Goal: Task Accomplishment & Management: Use online tool/utility

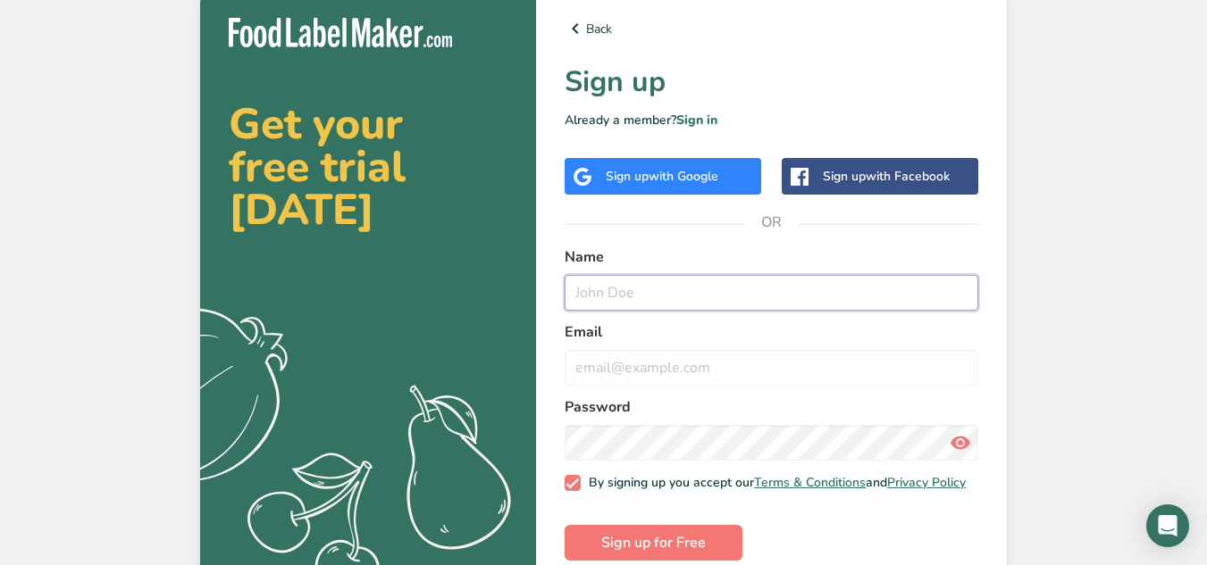
click at [681, 287] on input "text" at bounding box center [771, 293] width 414 height 36
type input "[PERSON_NAME]"
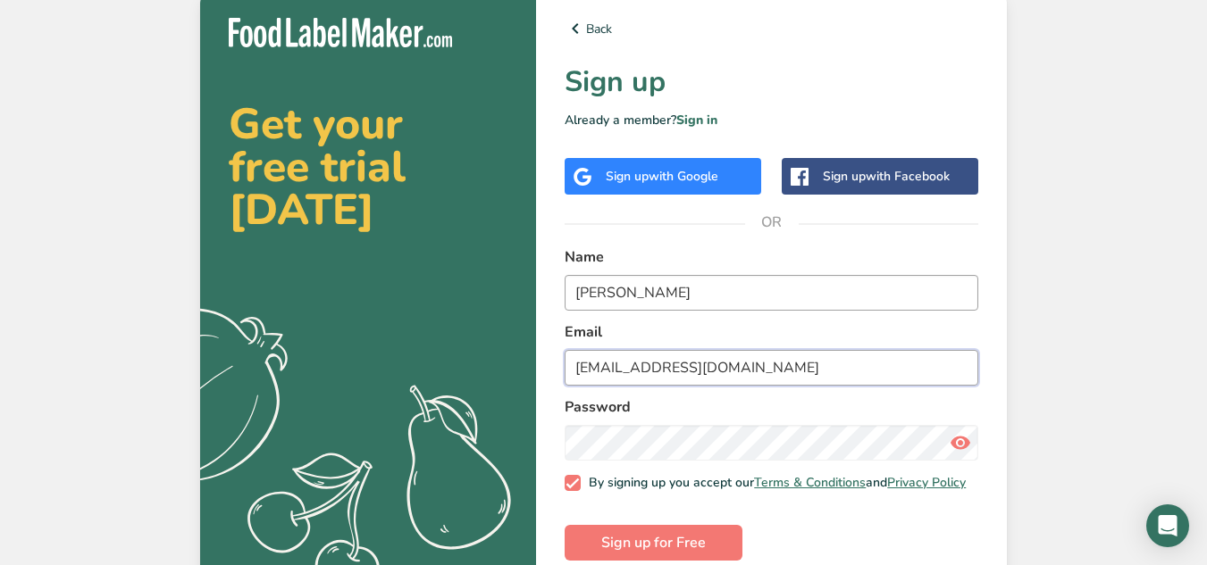
type input "[EMAIL_ADDRESS][DOMAIN_NAME]"
click at [957, 446] on icon at bounding box center [959, 443] width 21 height 32
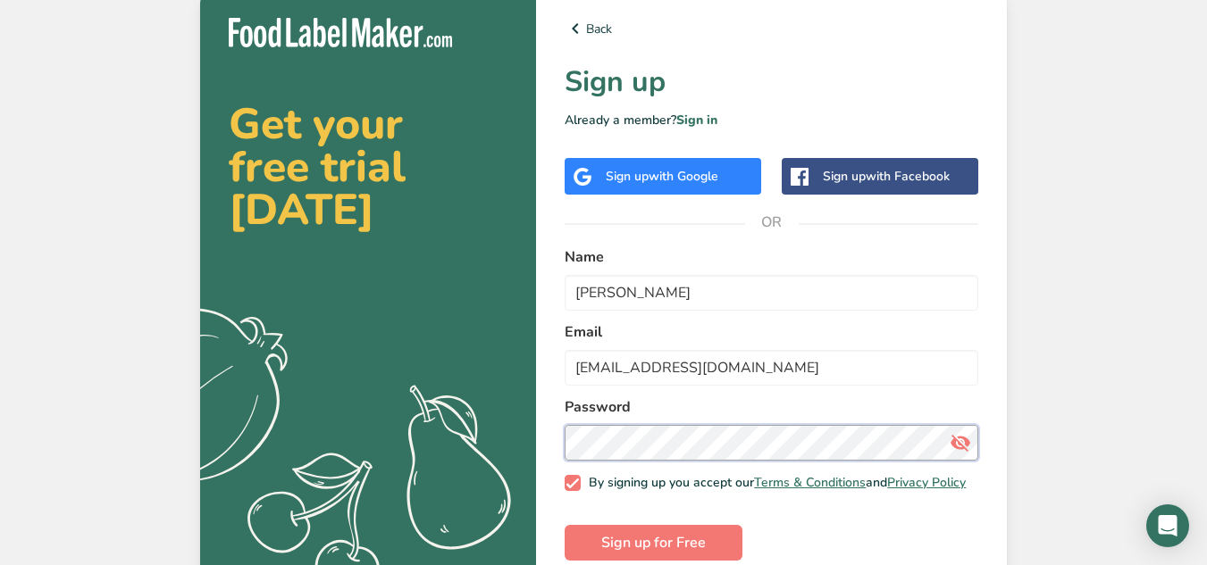
scroll to position [34, 0]
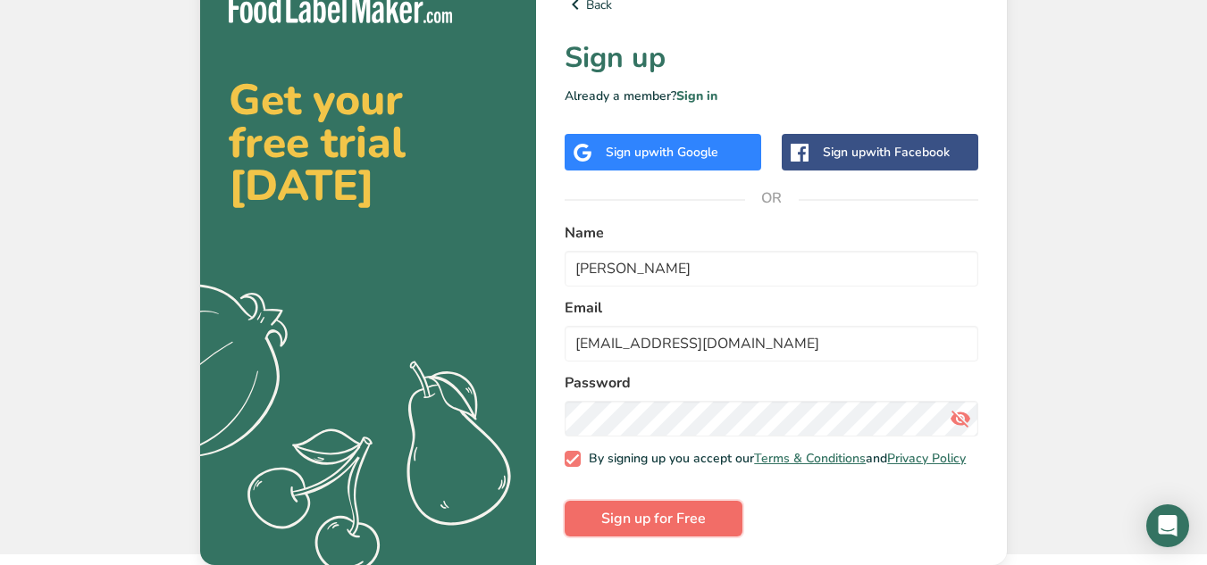
click at [619, 514] on span "Sign up for Free" at bounding box center [653, 518] width 104 height 21
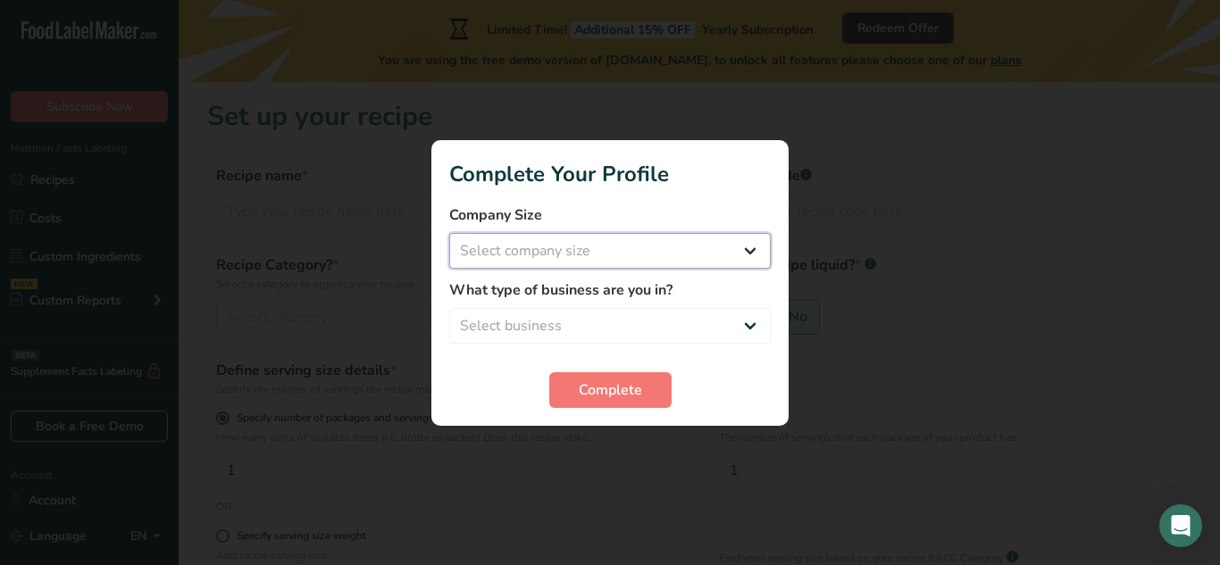
click at [622, 258] on select "Select company size Fewer than 10 Employees 10 to 50 Employees 51 to 500 Employ…" at bounding box center [610, 251] width 322 height 36
select select "1"
click at [449, 233] on select "Select company size Fewer than 10 Employees 10 to 50 Employees 51 to 500 Employ…" at bounding box center [610, 251] width 322 height 36
click at [594, 326] on select "Select business Packaged Food Manufacturer Restaurant & Cafe Bakery Meal Plans …" at bounding box center [610, 326] width 322 height 36
select select "8"
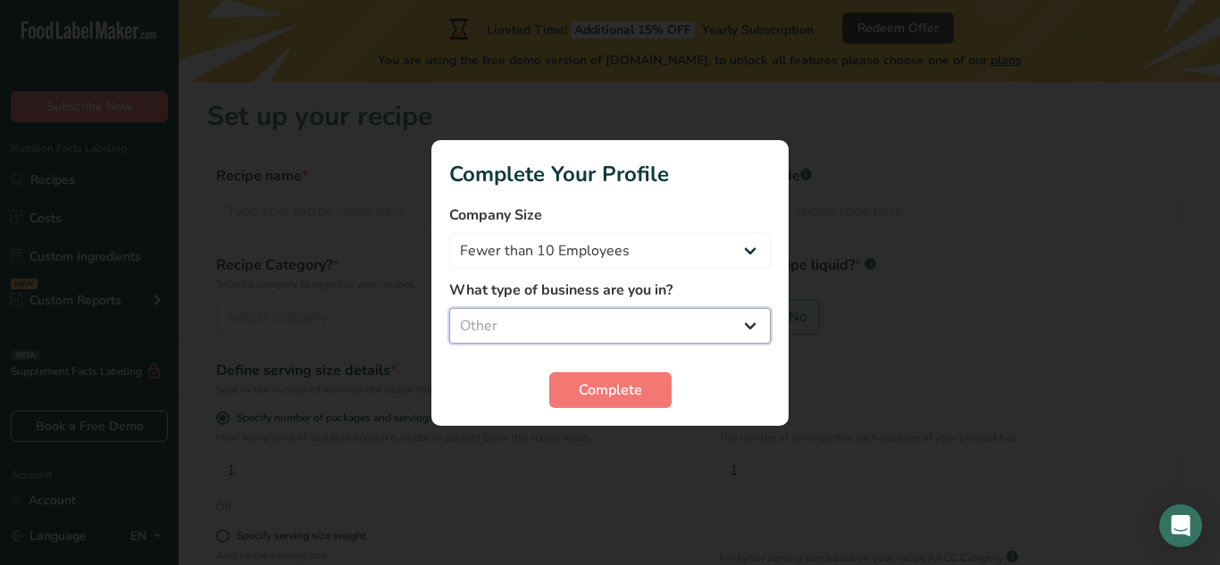
click at [449, 308] on select "Select business Packaged Food Manufacturer Restaurant & Cafe Bakery Meal Plans …" at bounding box center [610, 326] width 322 height 36
click at [628, 385] on span "Complete" at bounding box center [610, 390] width 63 height 21
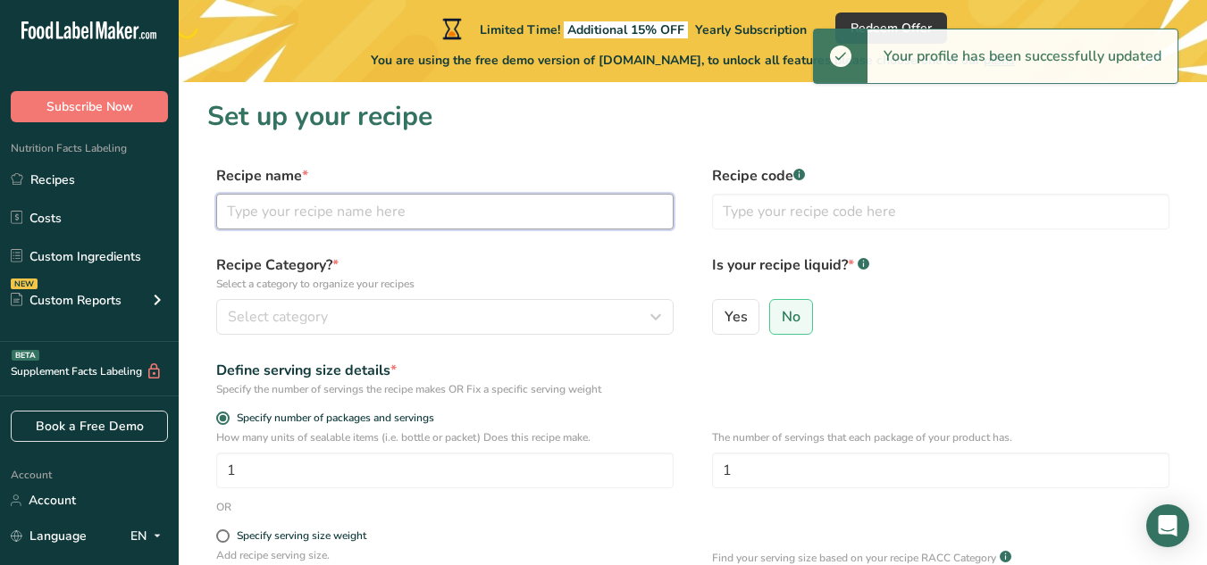
click at [383, 207] on input "text" at bounding box center [444, 212] width 457 height 36
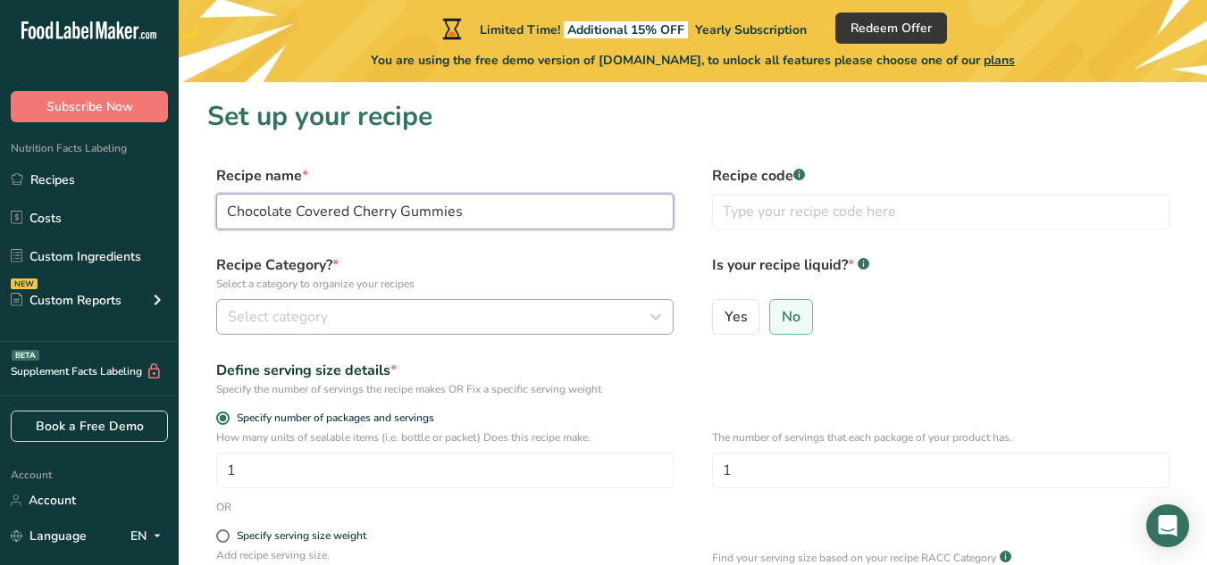
scroll to position [179, 0]
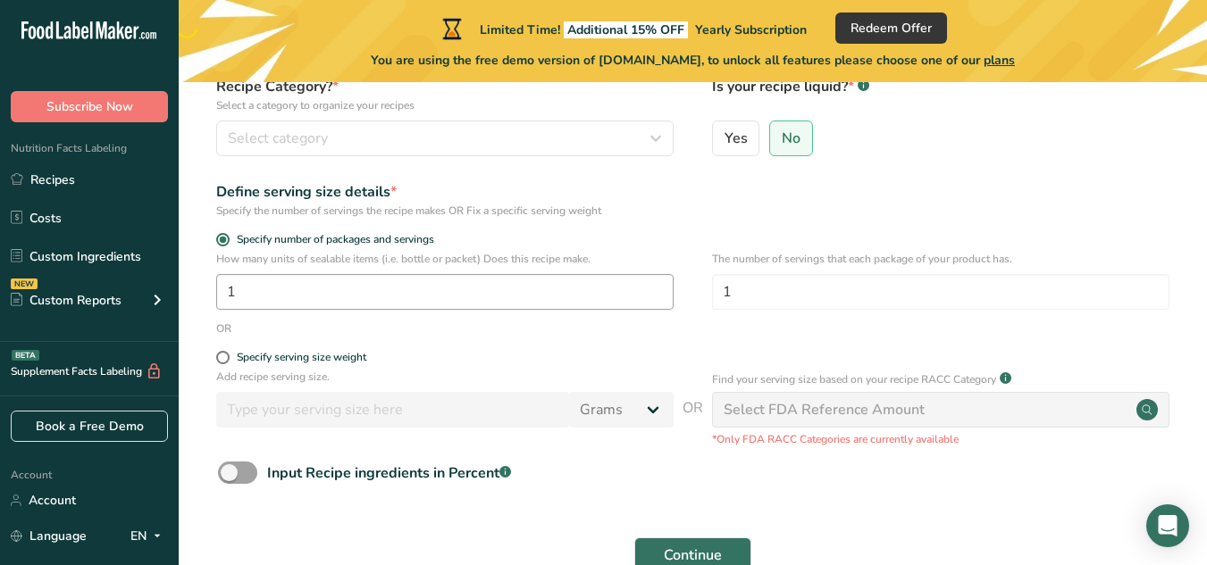
type input "Chocolate Covered Cherry Gummies"
drag, startPoint x: 318, startPoint y: 296, endPoint x: 145, endPoint y: 299, distance: 173.3
click at [145, 299] on div ".a-20{fill:#fff;} Subscribe Now Nutrition Facts Labeling Recipes Costs Custom I…" at bounding box center [603, 245] width 1207 height 848
type input "80"
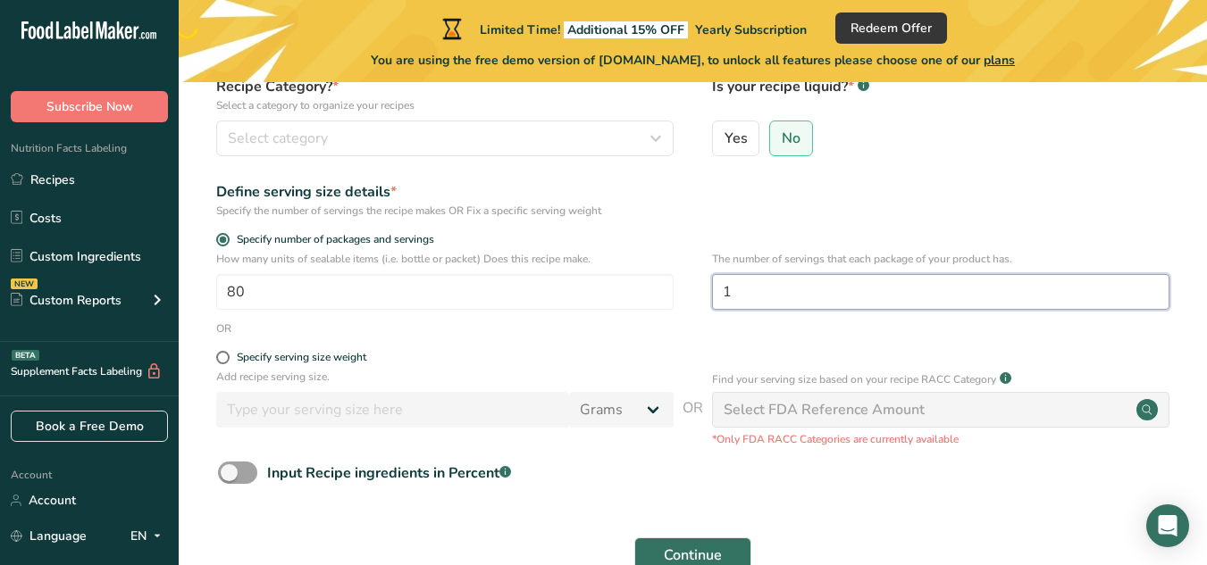
click at [887, 297] on input "1" at bounding box center [940, 292] width 457 height 36
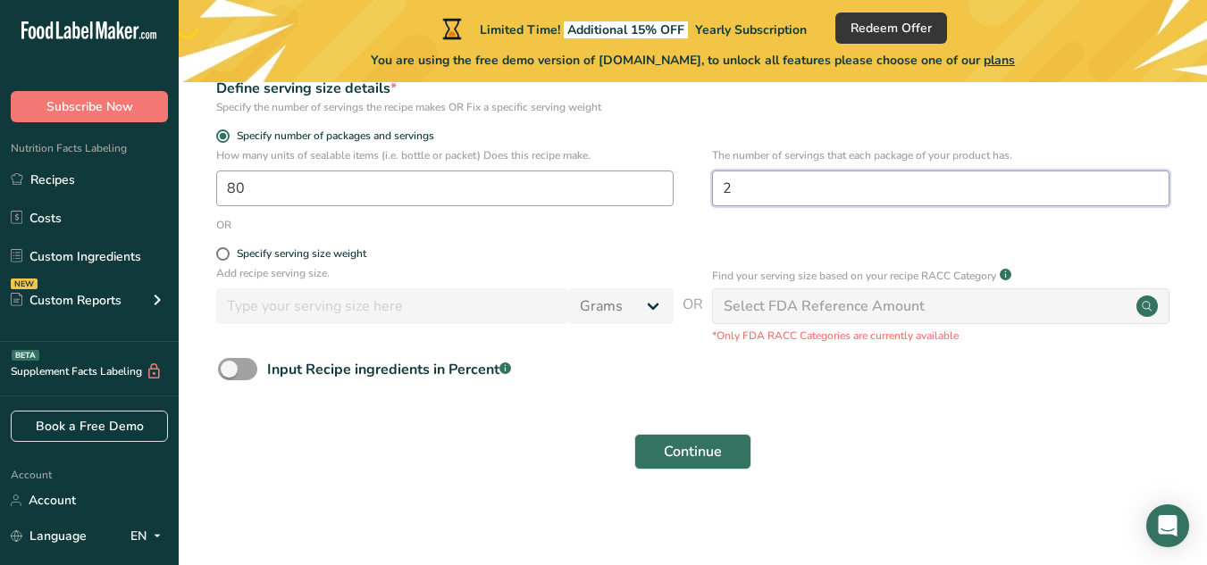
scroll to position [283, 0]
type input "2"
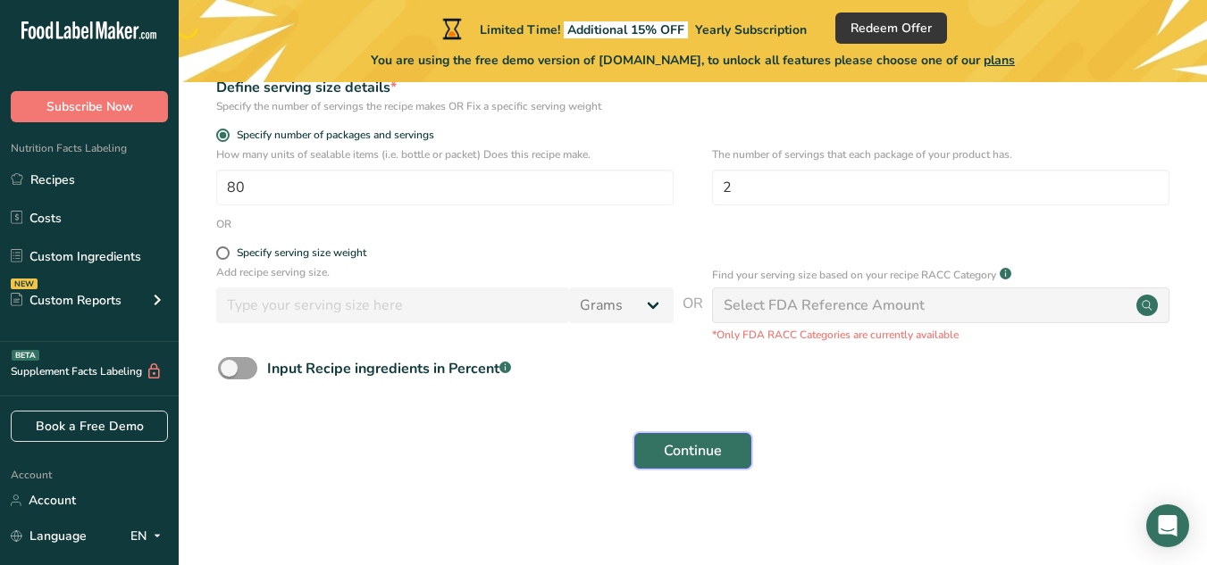
click at [682, 447] on span "Continue" at bounding box center [693, 450] width 58 height 21
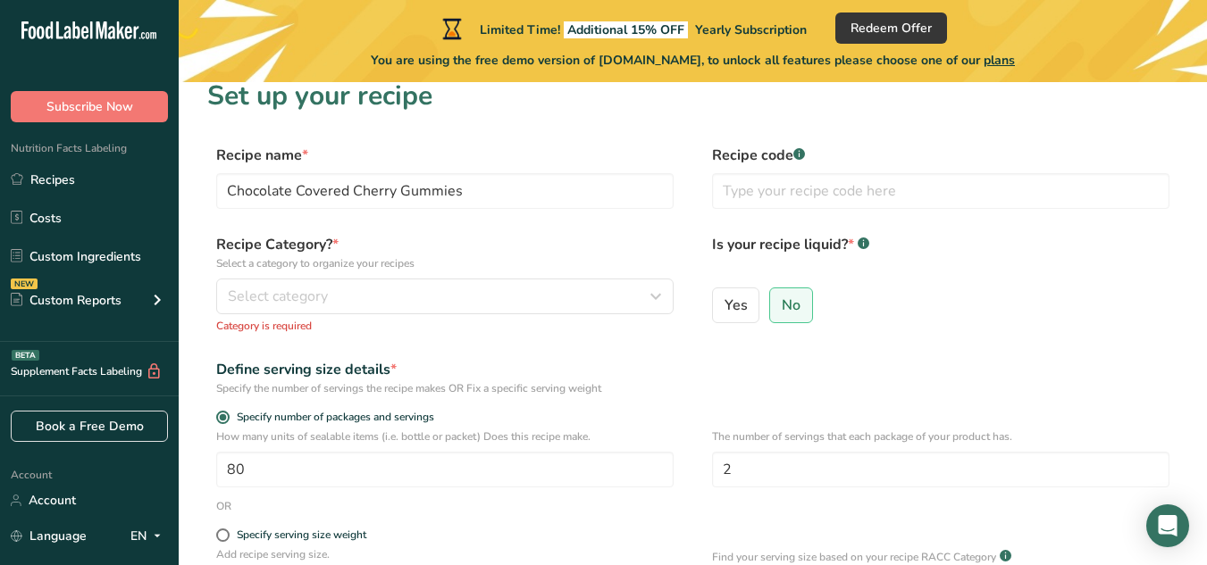
scroll to position [15, 0]
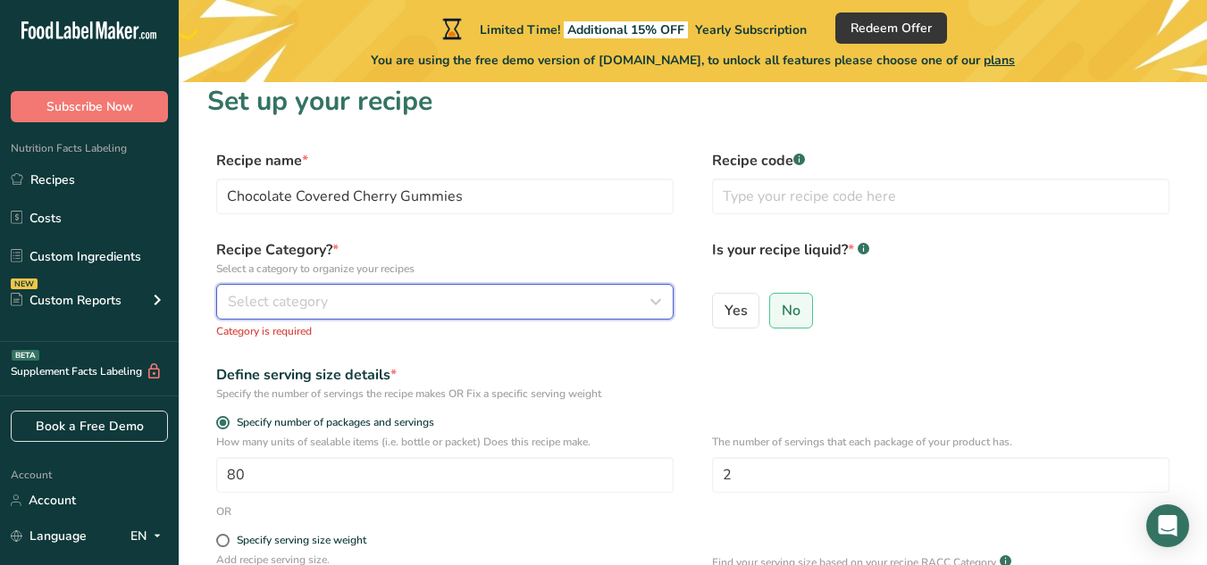
click at [380, 292] on div "Select category" at bounding box center [439, 301] width 423 height 21
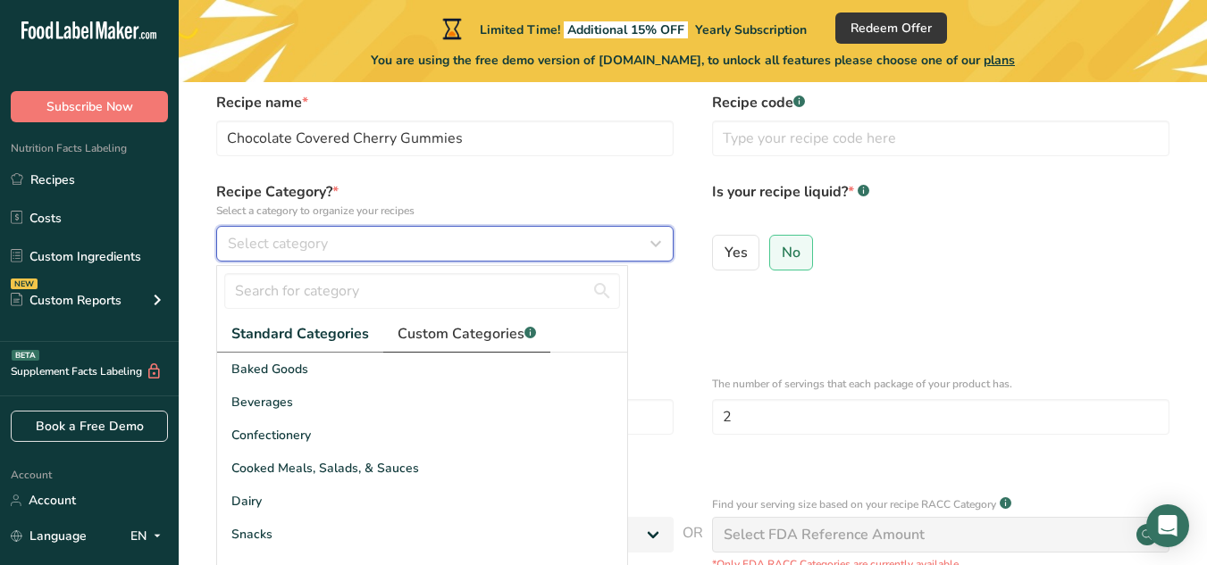
scroll to position [104, 0]
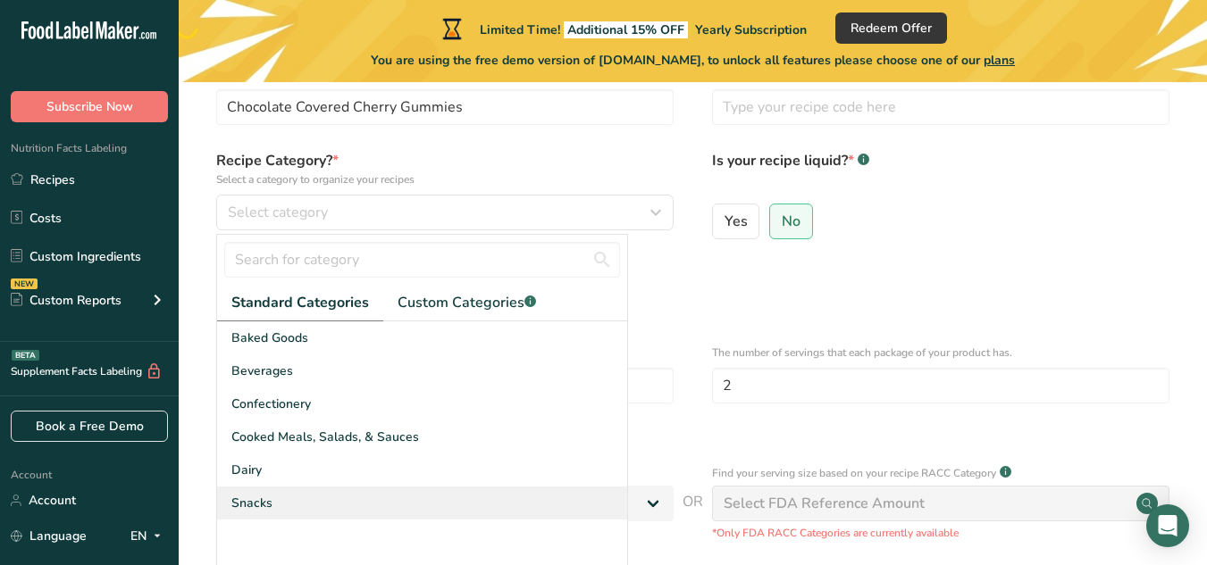
click at [296, 496] on div "Snacks" at bounding box center [422, 503] width 410 height 33
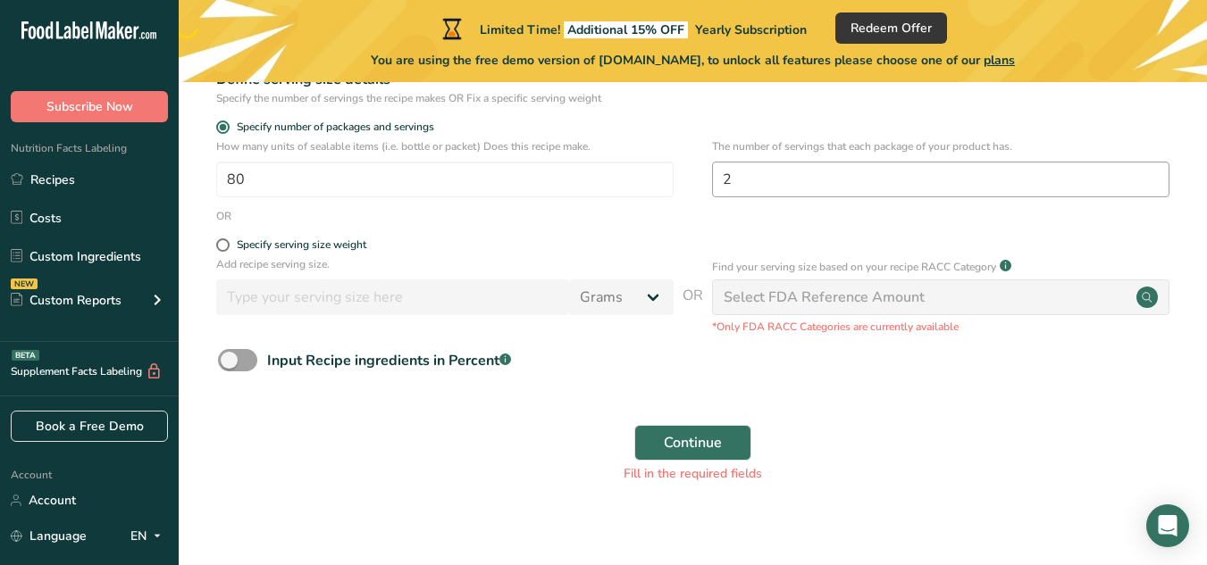
scroll to position [305, 0]
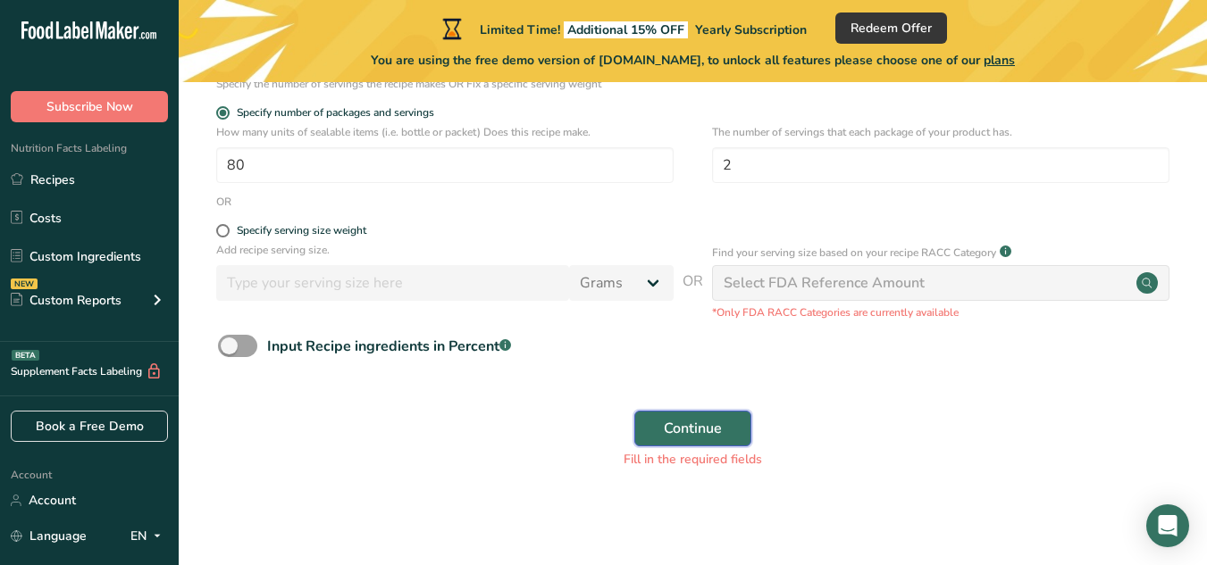
click at [723, 429] on button "Continue" at bounding box center [692, 429] width 117 height 36
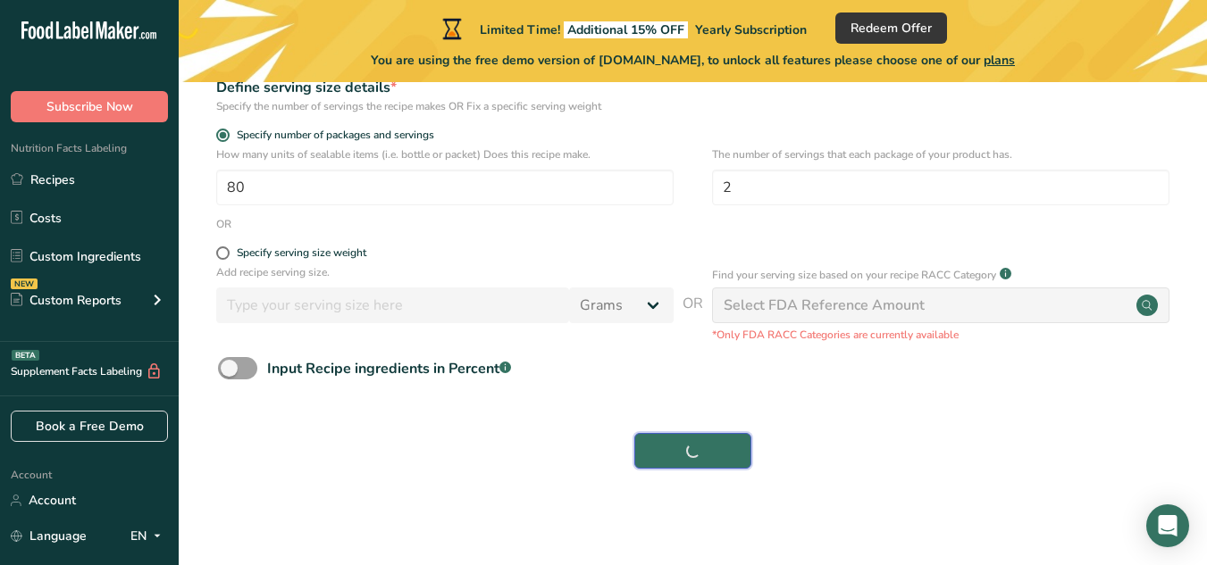
scroll to position [283, 0]
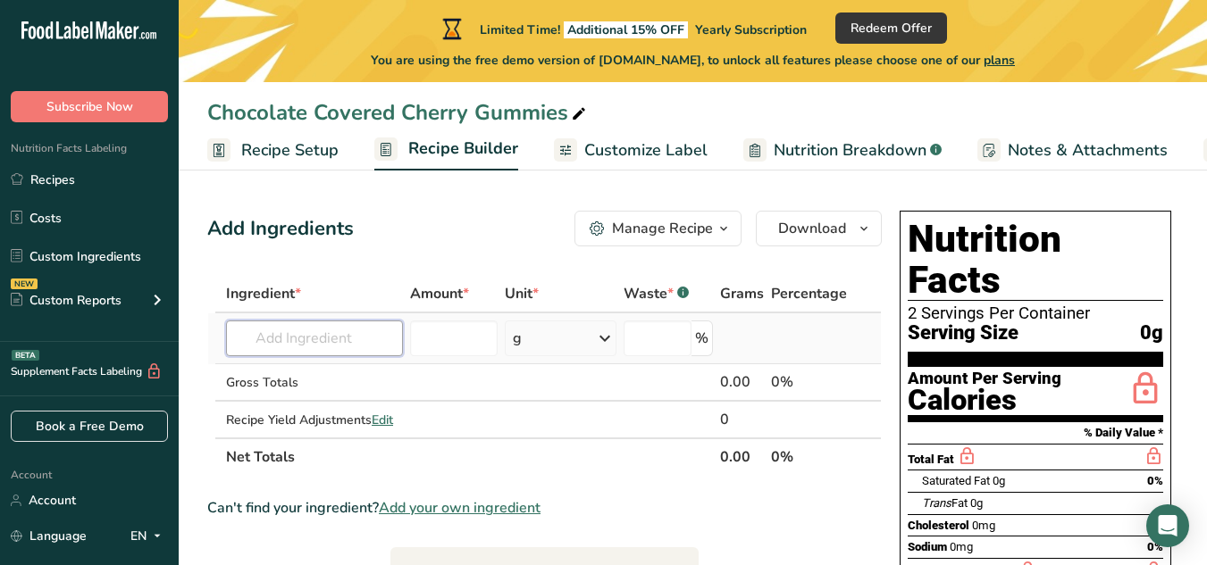
click at [375, 345] on input "text" at bounding box center [314, 339] width 177 height 36
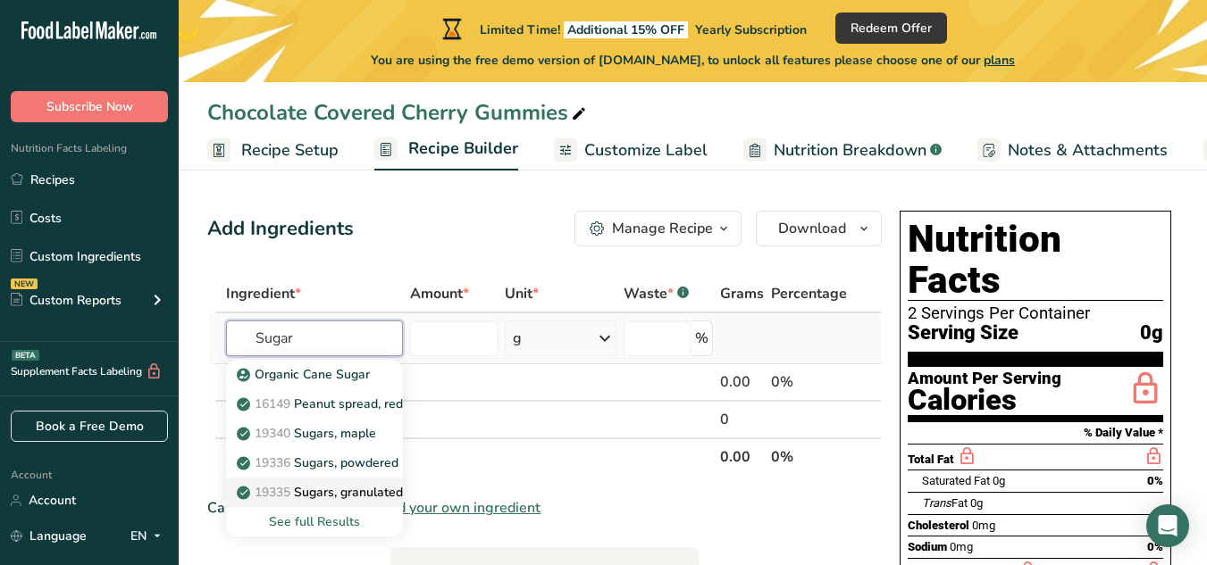
type input "Sugar"
click at [283, 489] on span "19335" at bounding box center [273, 492] width 36 height 17
type input "Sugars, granulated"
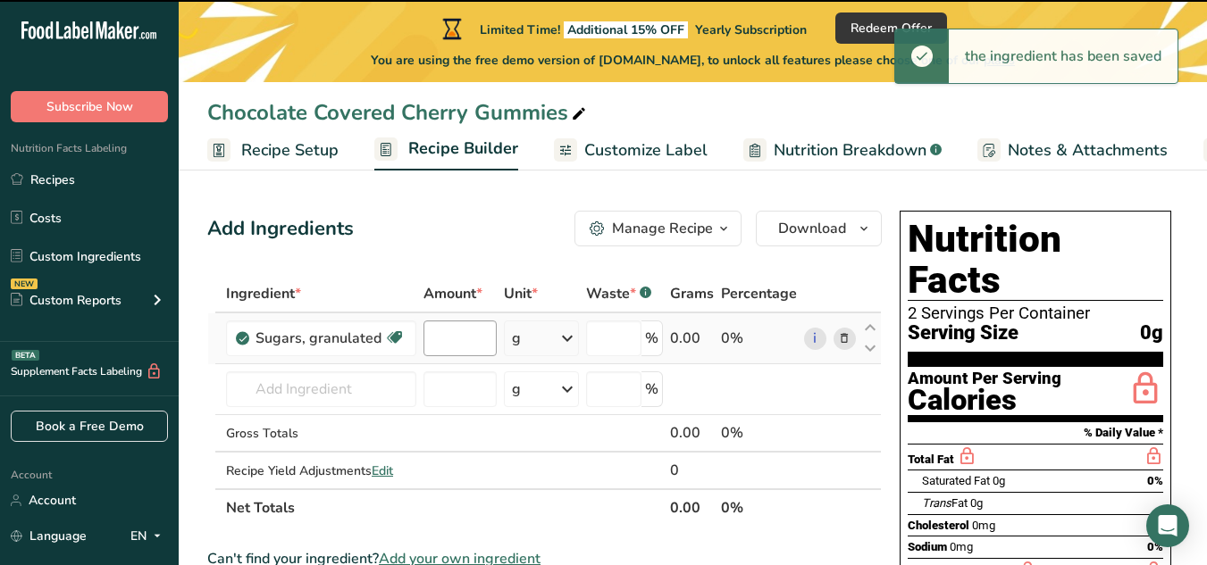
type input "0"
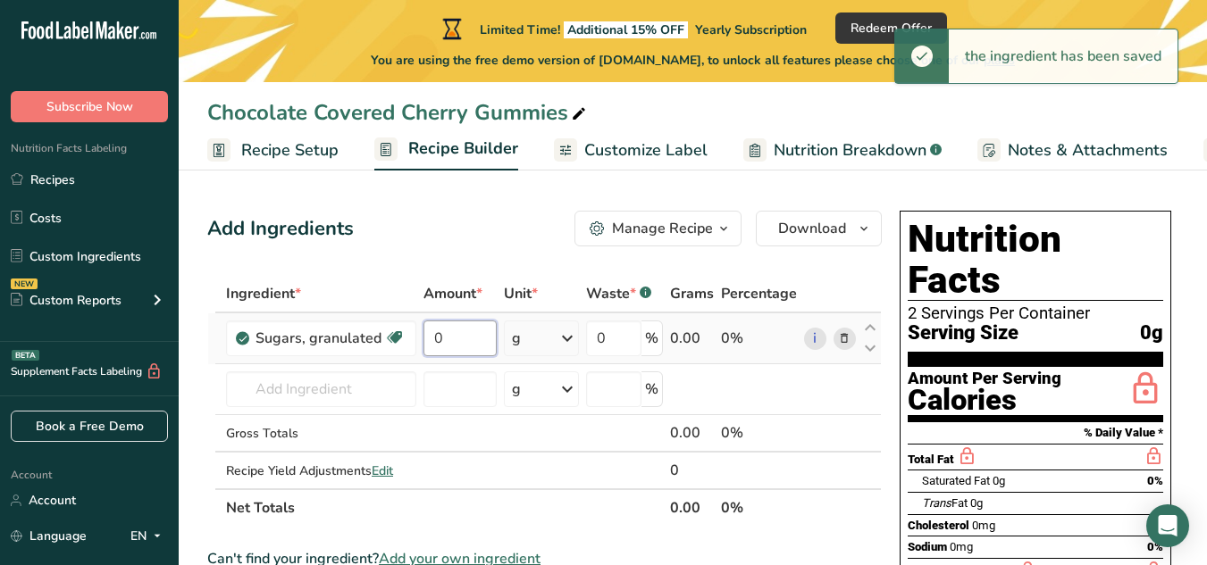
click at [460, 337] on input "0" at bounding box center [459, 339] width 73 height 36
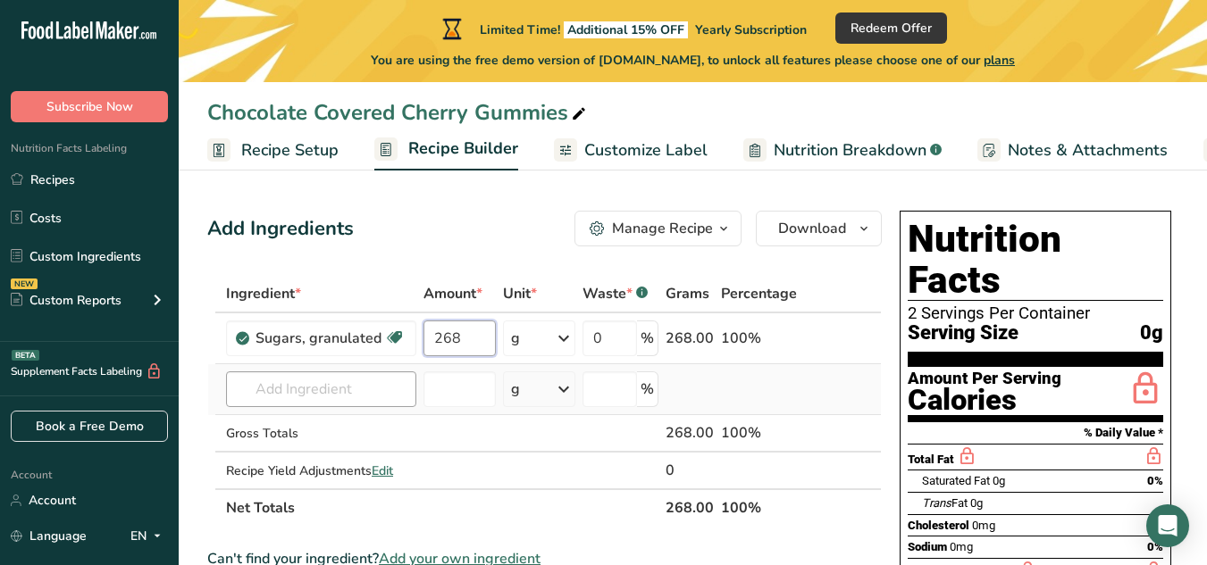
type input "268"
click at [344, 389] on div "Ingredient * Amount * Unit * Waste * .a-a{fill:#347362;}.b-a{fill:#fff;} Grams …" at bounding box center [544, 401] width 674 height 252
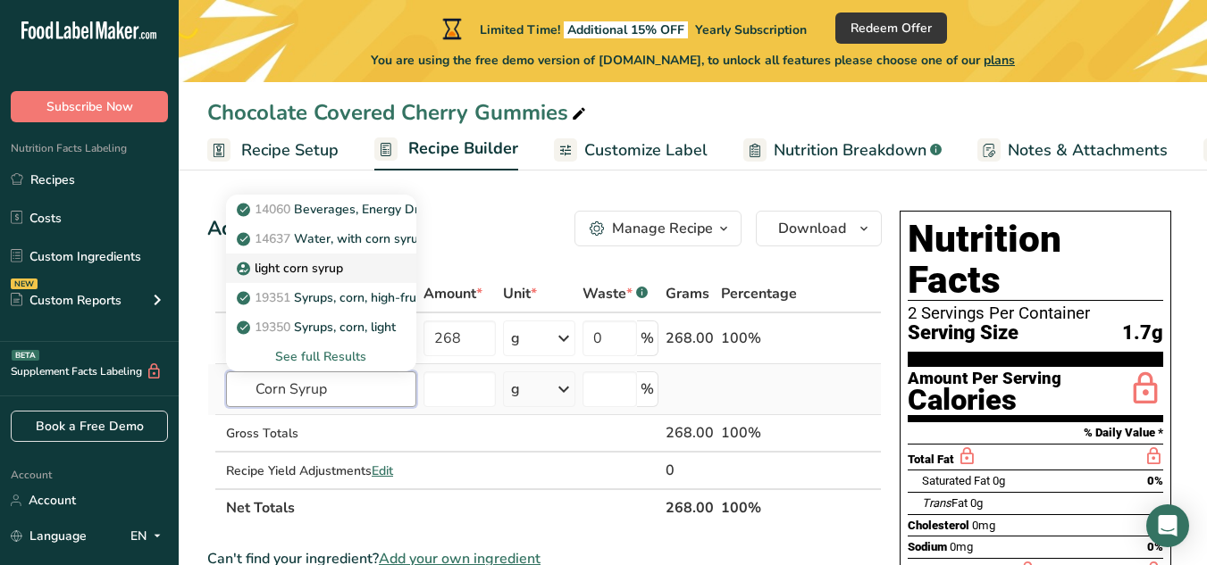
type input "Corn Syrup"
click at [326, 262] on p "light corn syrup" at bounding box center [291, 268] width 103 height 19
type input "light corn syrup"
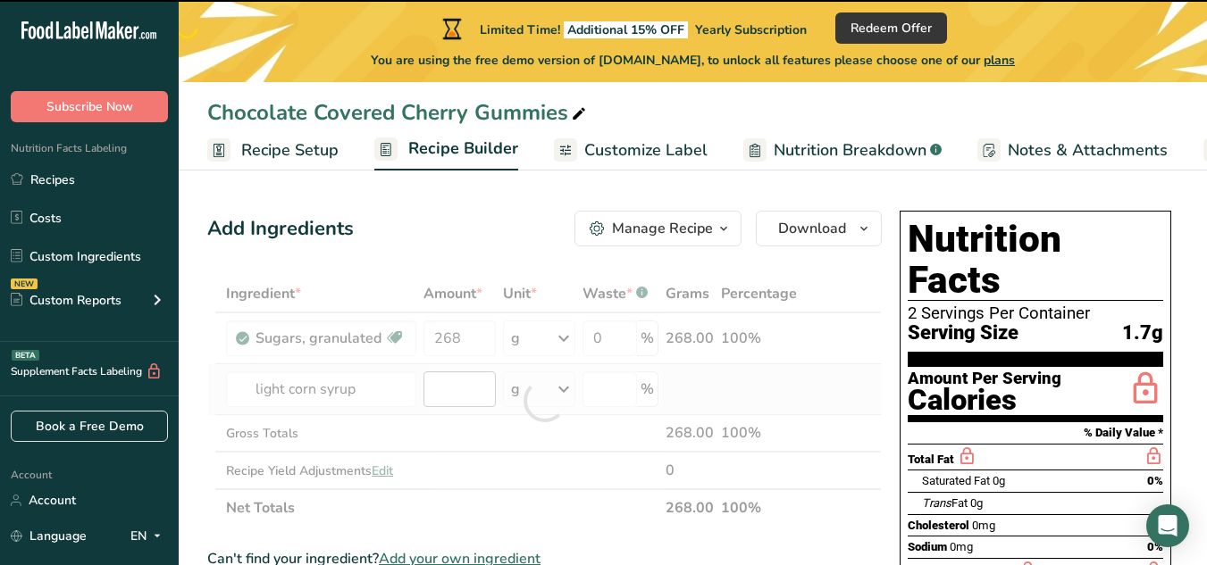
type input "0"
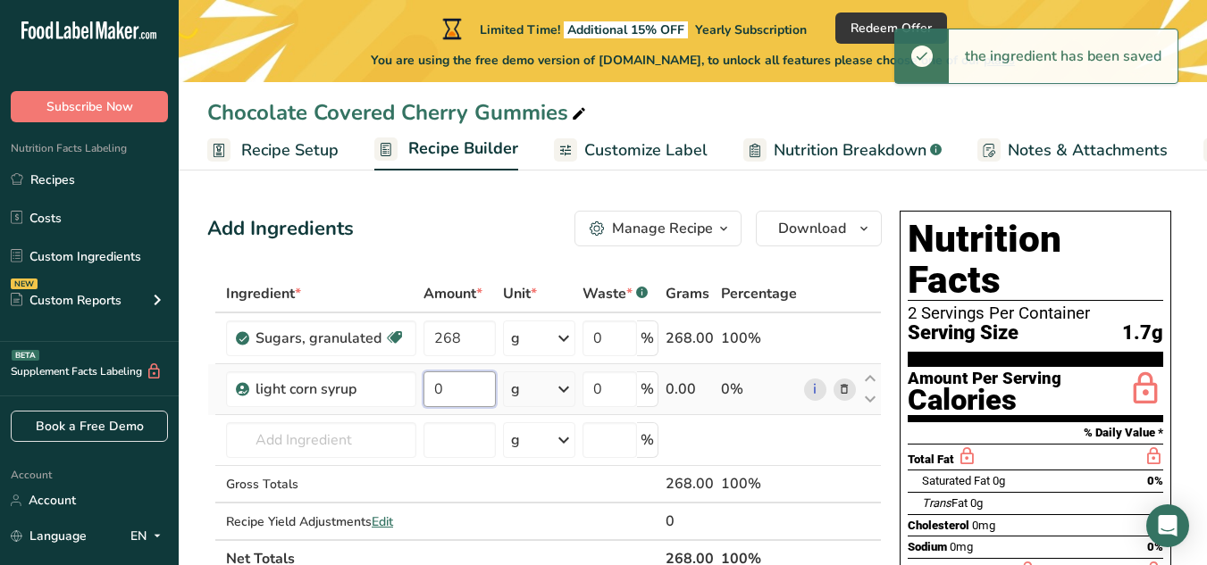
click at [449, 388] on input "0" at bounding box center [459, 390] width 72 height 36
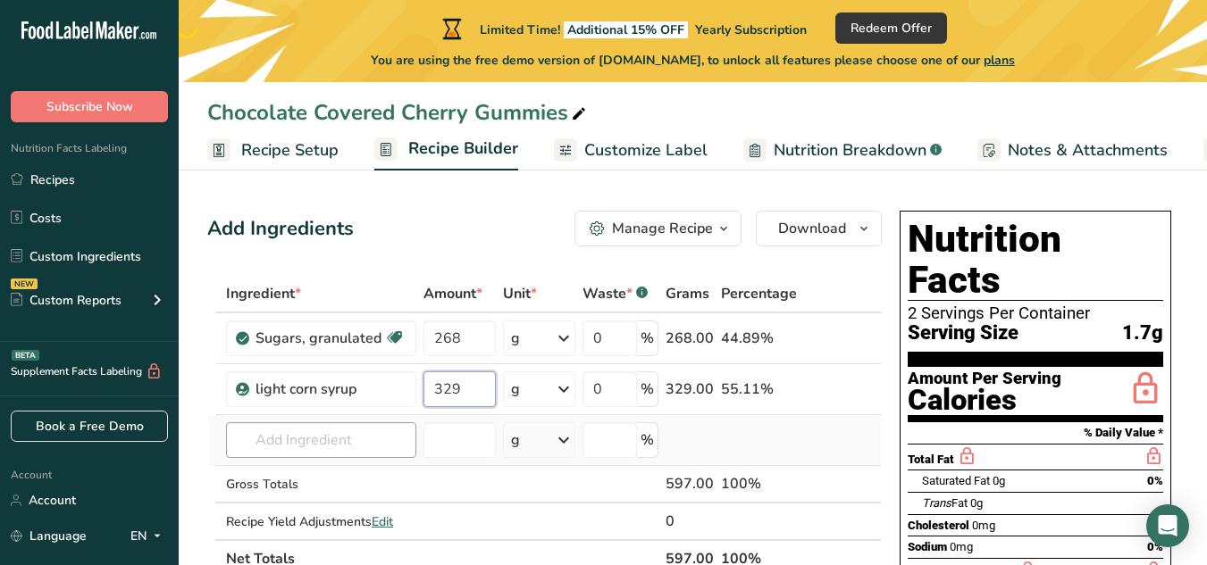
type input "329"
click at [330, 442] on div "Ingredient * Amount * Unit * Waste * .a-a{fill:#347362;}.b-a{fill:#fff;} Grams …" at bounding box center [544, 426] width 674 height 303
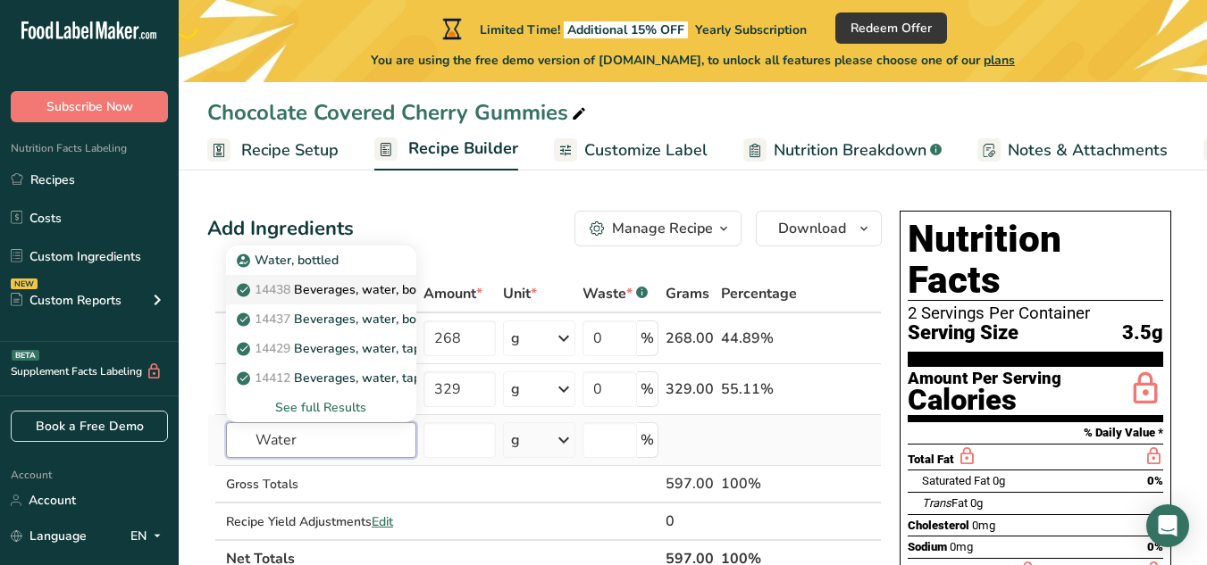
type input "Water"
click at [337, 291] on p "14438 Beverages, water, bottled, non-carbonated, [PERSON_NAME]" at bounding box center [444, 289] width 408 height 19
type input "Beverages, water, bottled, non-carbonated, [PERSON_NAME]"
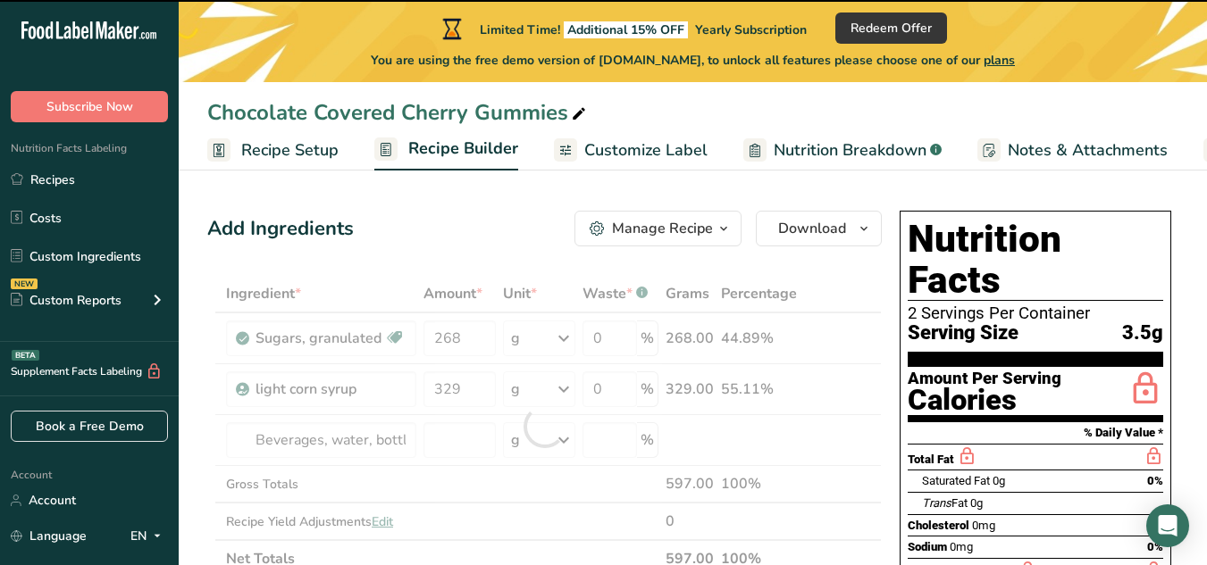
type input "0"
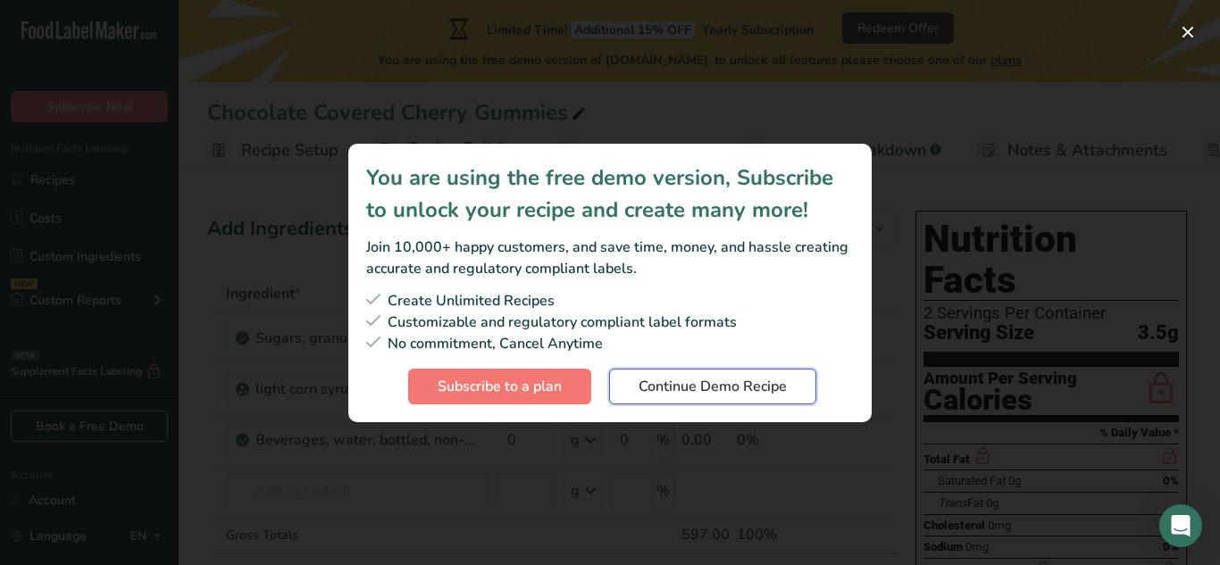
click at [689, 388] on span "Continue Demo Recipe" at bounding box center [713, 386] width 148 height 21
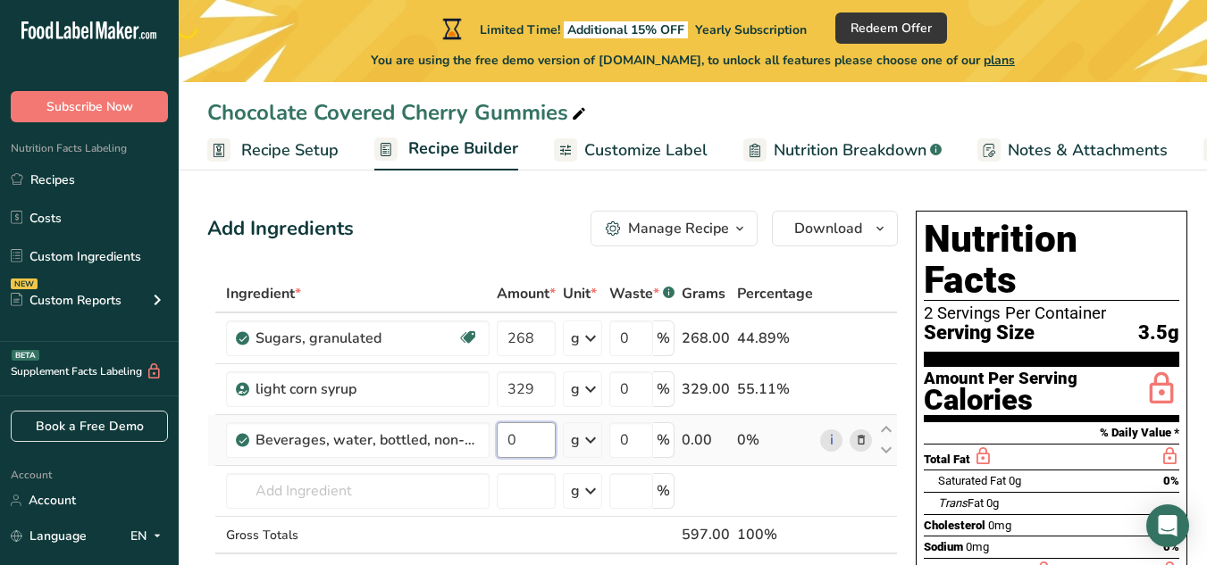
click at [532, 439] on input "0" at bounding box center [526, 440] width 59 height 36
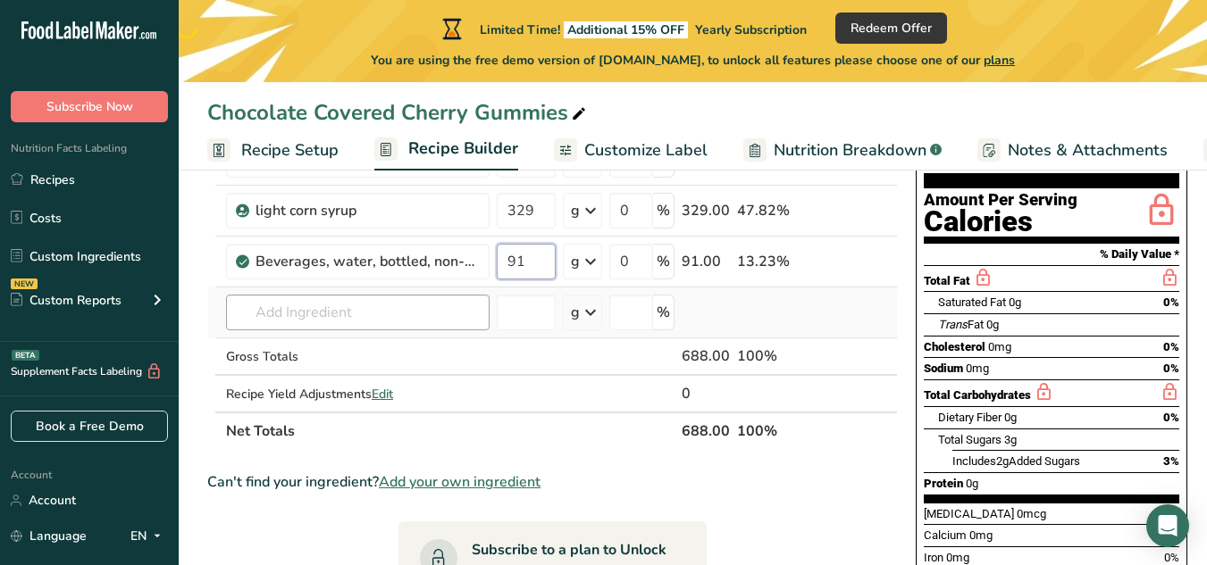
type input "91"
click at [304, 312] on div "Ingredient * Amount * Unit * Waste * .a-a{fill:#347362;}.b-a{fill:#fff;} Grams …" at bounding box center [552, 273] width 690 height 354
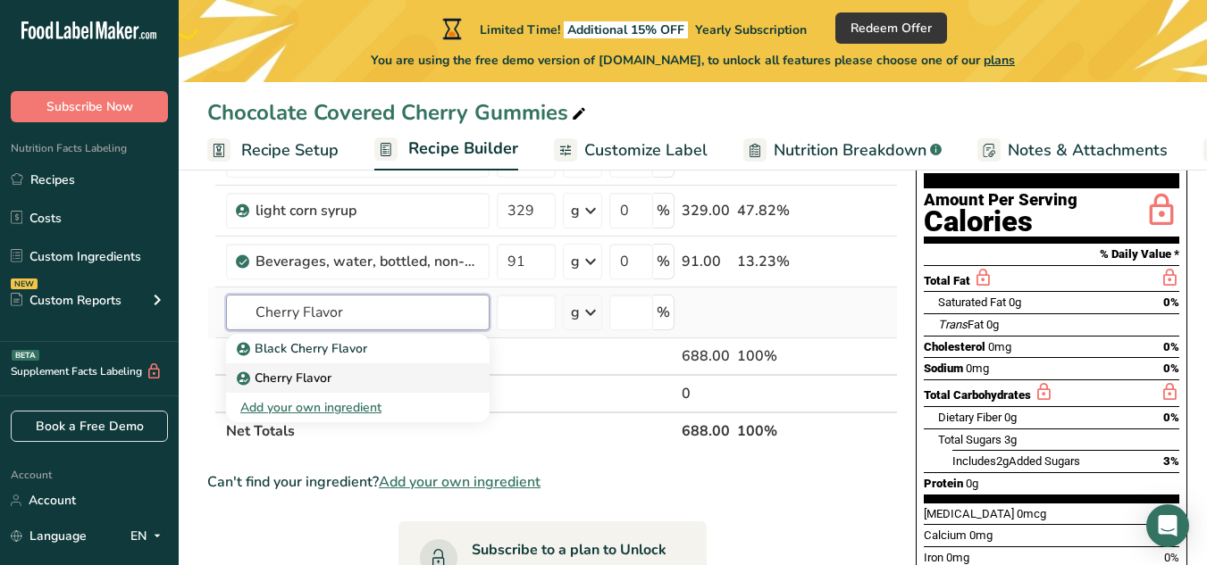
type input "Cherry Flavor"
click at [276, 375] on p "Cherry Flavor" at bounding box center [285, 378] width 91 height 19
type input "Cherry Flavor"
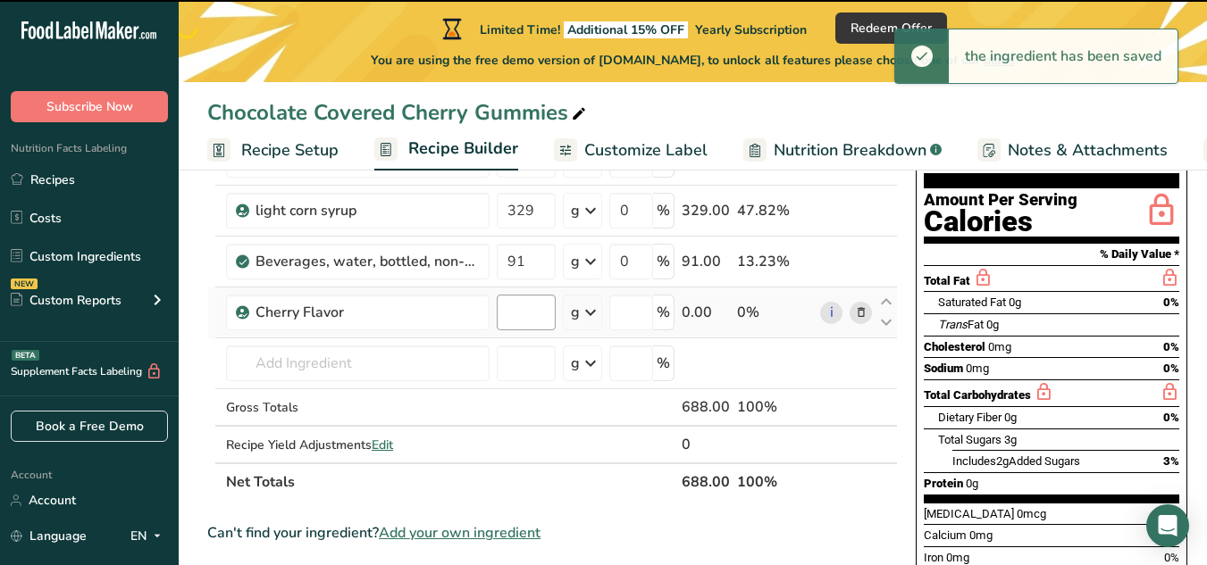
type input "0"
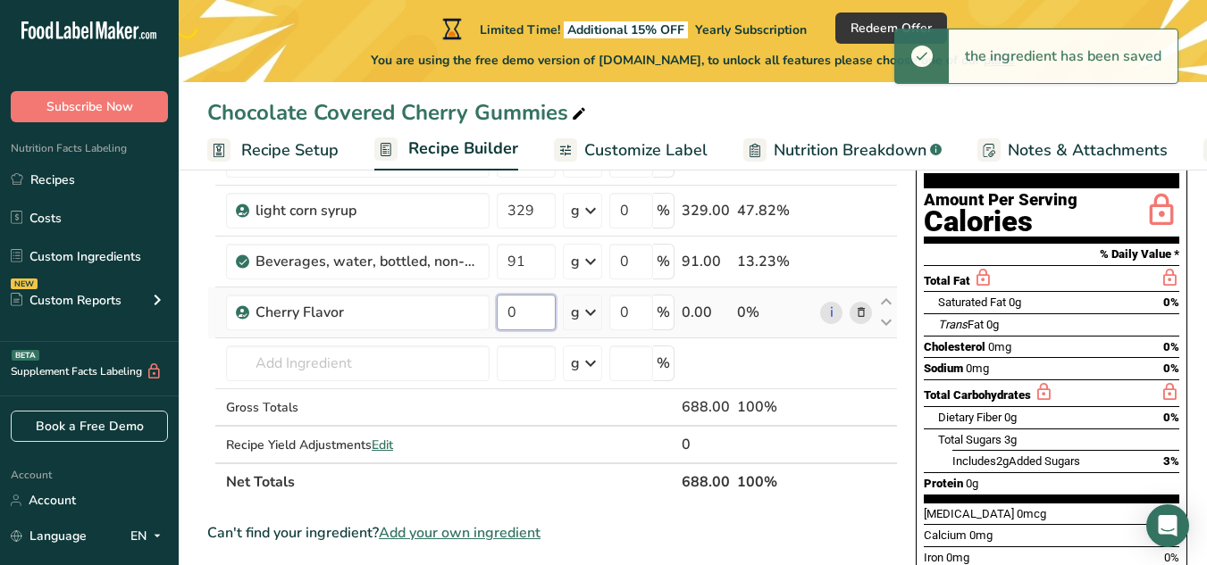
click at [522, 313] on input "0" at bounding box center [526, 313] width 59 height 36
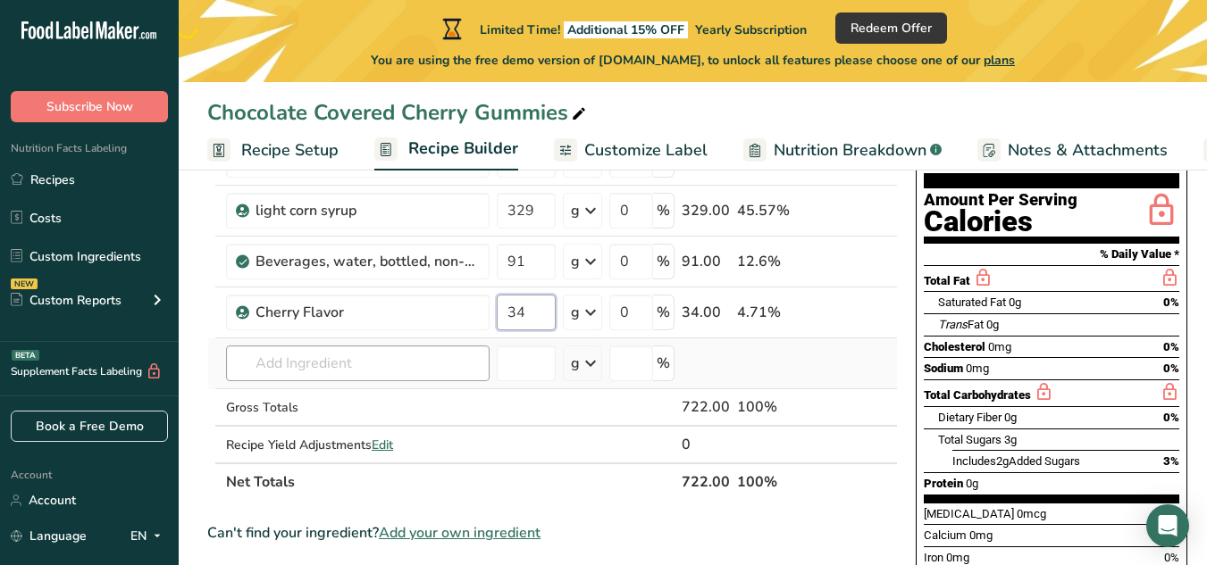
type input "34"
click at [332, 360] on div "Ingredient * Amount * Unit * Waste * .a-a{fill:#347362;}.b-a{fill:#fff;} Grams …" at bounding box center [552, 298] width 690 height 405
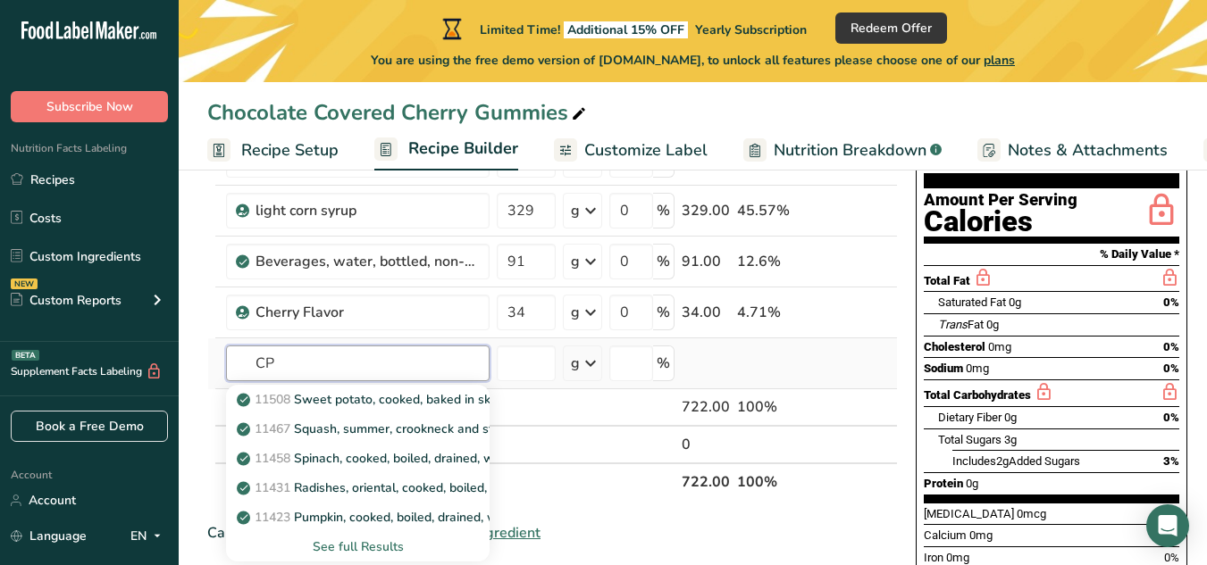
type input "C"
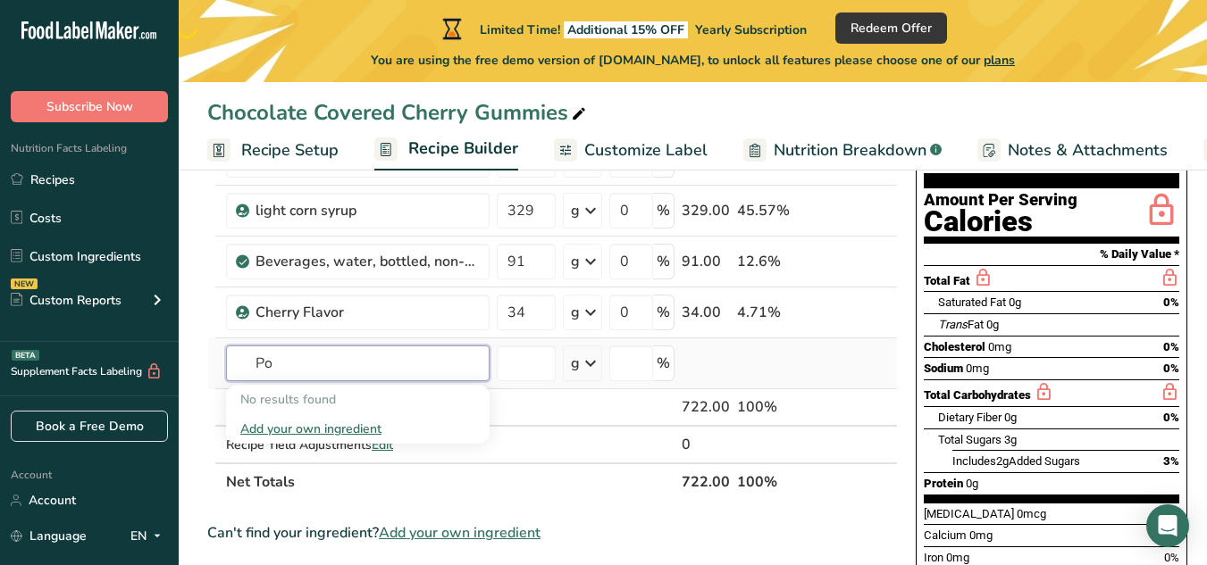
type input "P"
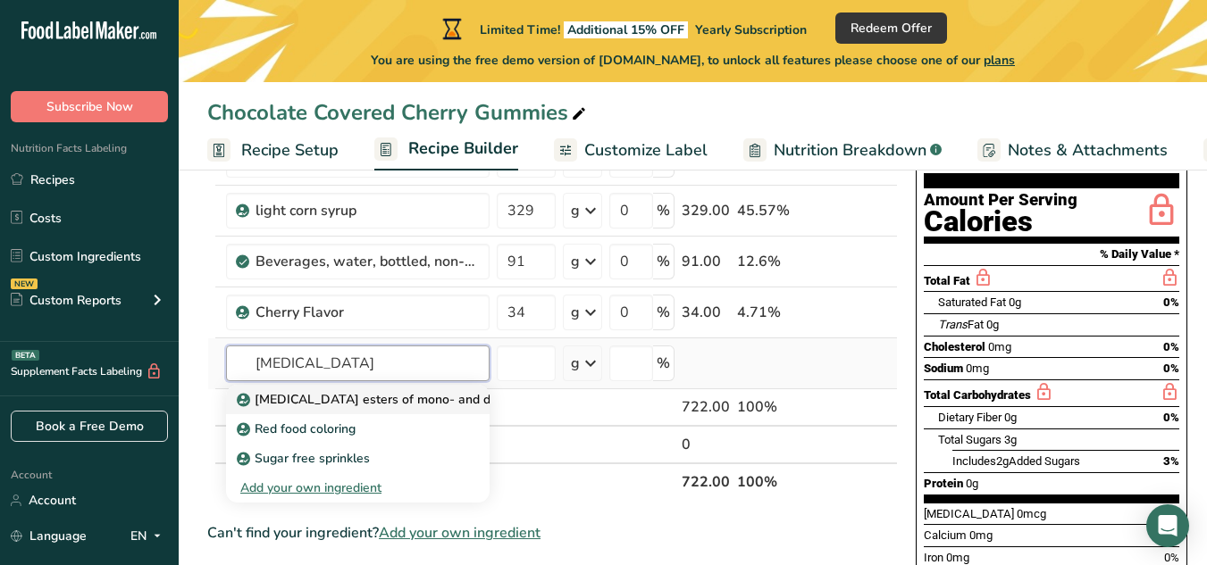
type input "[MEDICAL_DATA]"
click at [314, 400] on p "[MEDICAL_DATA] esters of mono- and diglycerides of fatty acids (E472c)" at bounding box center [458, 399] width 437 height 19
type input "[MEDICAL_DATA] esters of mono- and diglycerides of fatty acids (E472c)"
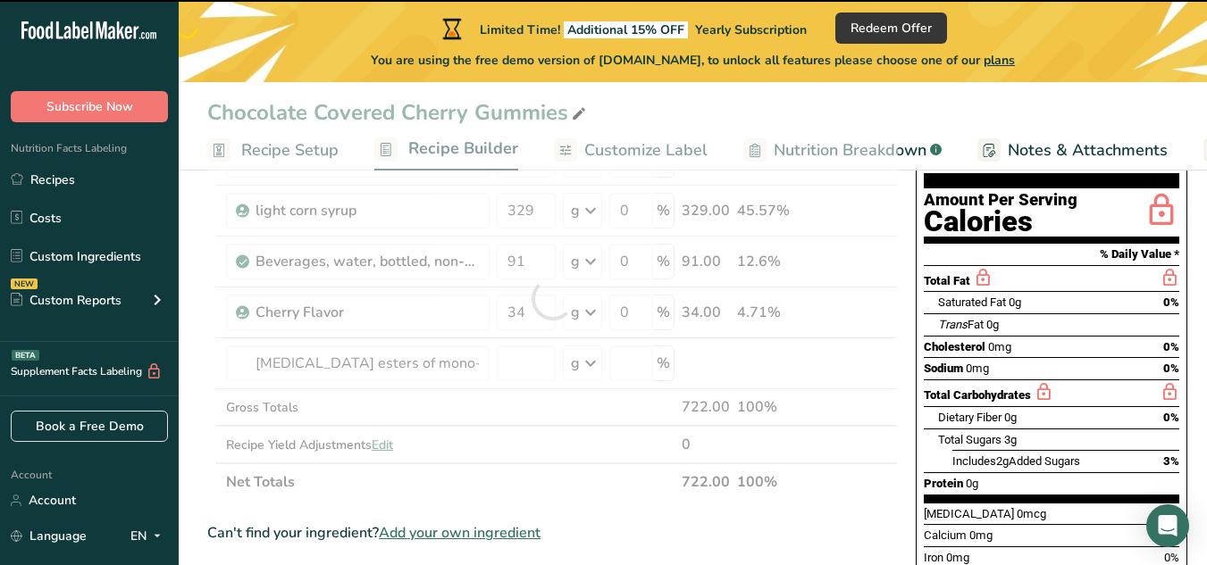
type input "0"
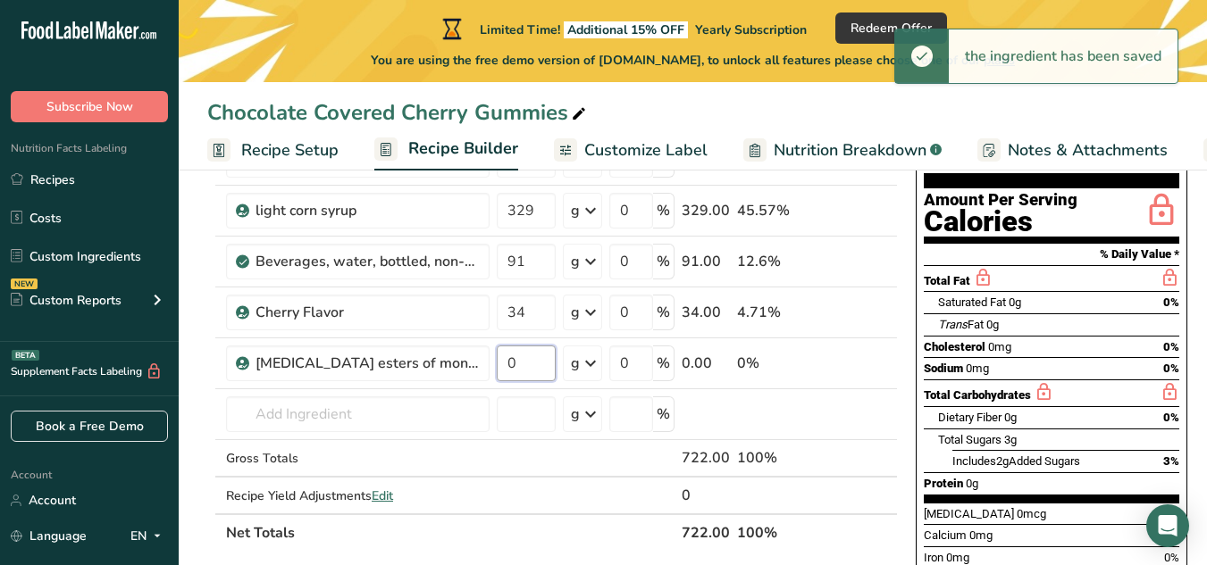
click at [522, 357] on input "0" at bounding box center [526, 364] width 59 height 36
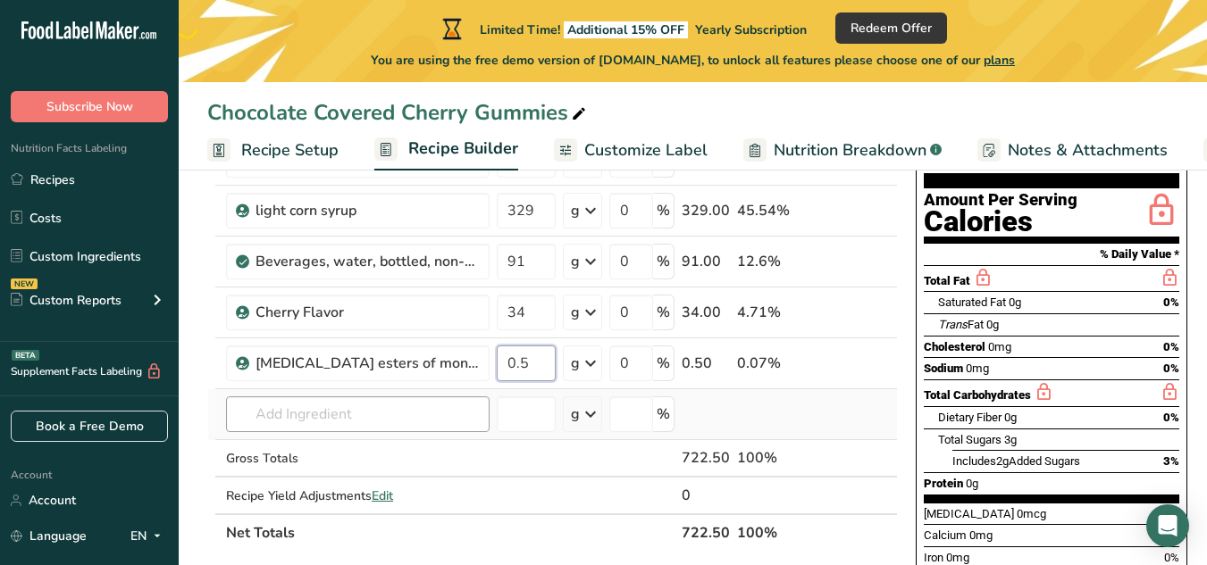
type input "0.5"
click at [329, 410] on div "Ingredient * Amount * Unit * Waste * .a-a{fill:#347362;}.b-a{fill:#fff;} Grams …" at bounding box center [552, 323] width 690 height 455
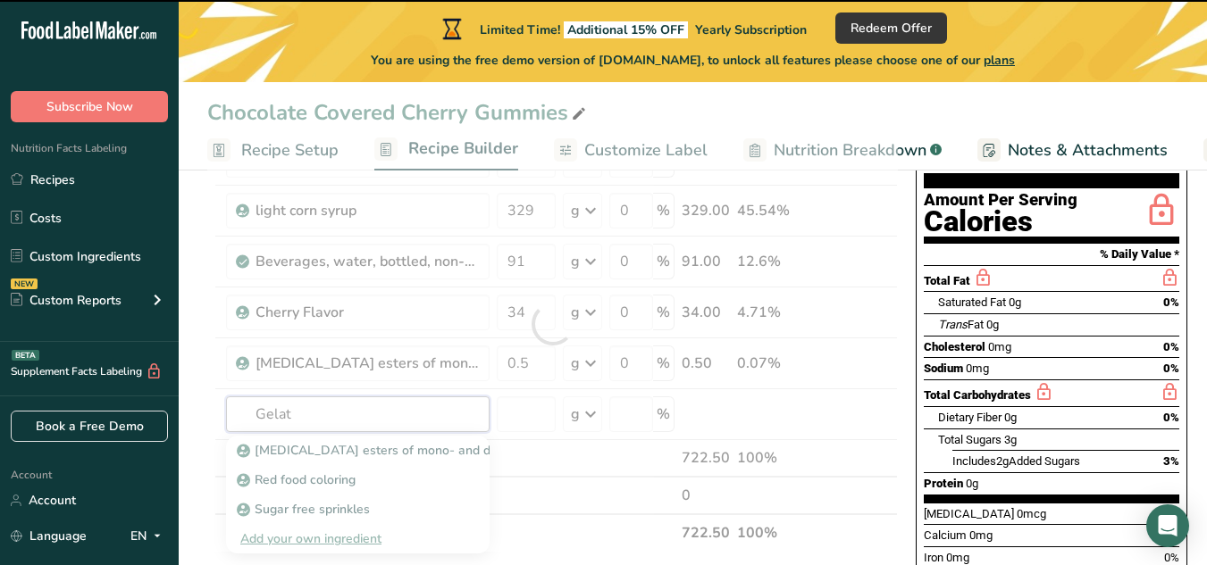
type input "Gelati"
type input "n"
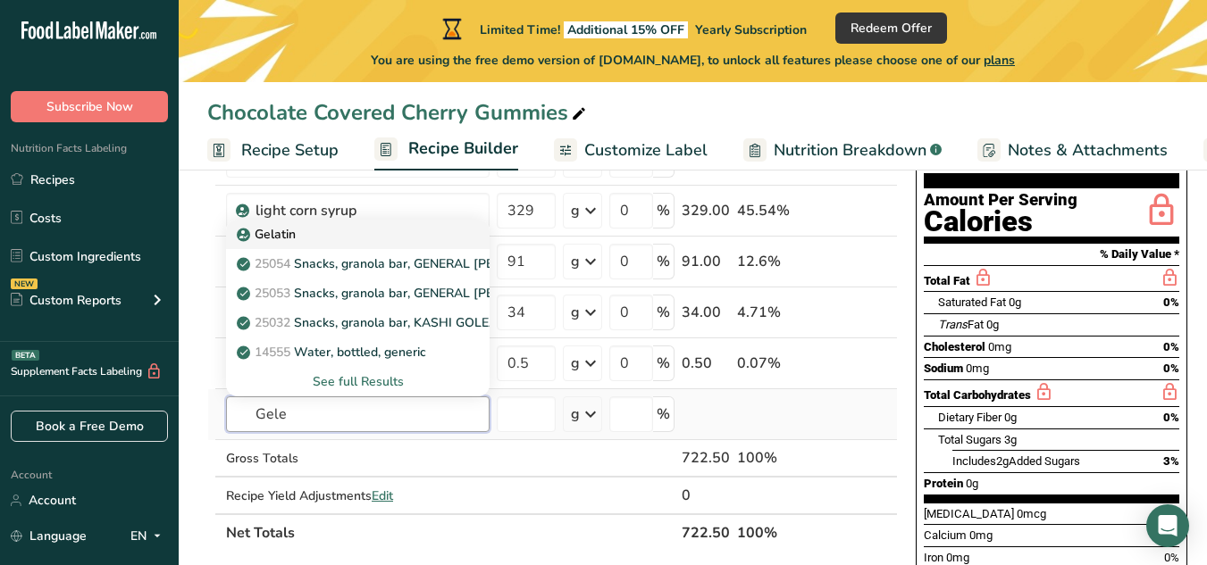
type input "Gele"
click at [273, 231] on p "Gelatin" at bounding box center [267, 234] width 55 height 19
type input "Gelatin"
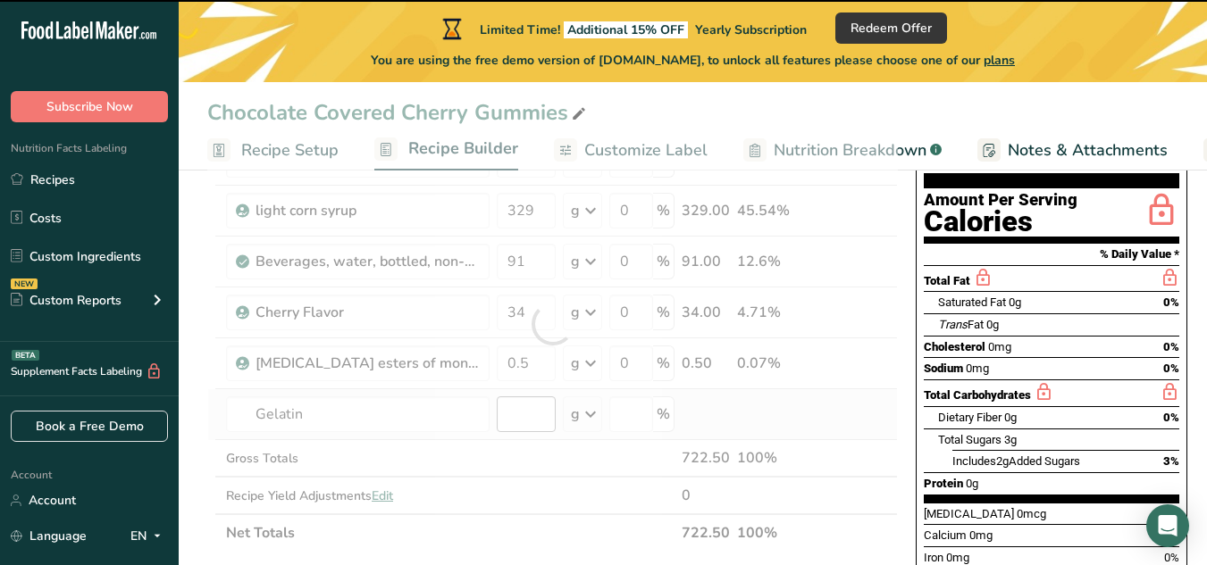
type input "0"
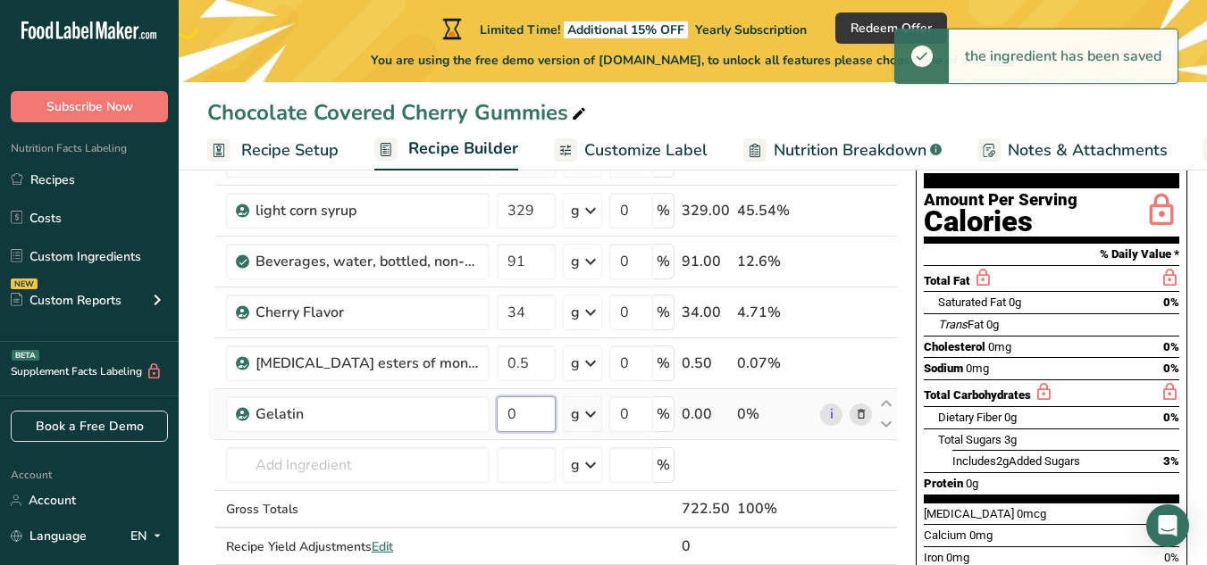
drag, startPoint x: 525, startPoint y: 413, endPoint x: 492, endPoint y: 420, distance: 33.8
click at [492, 420] on tr "Gelatin 0 g Weight Units g kg mg See more Volume Units l Volume units require a…" at bounding box center [552, 414] width 689 height 51
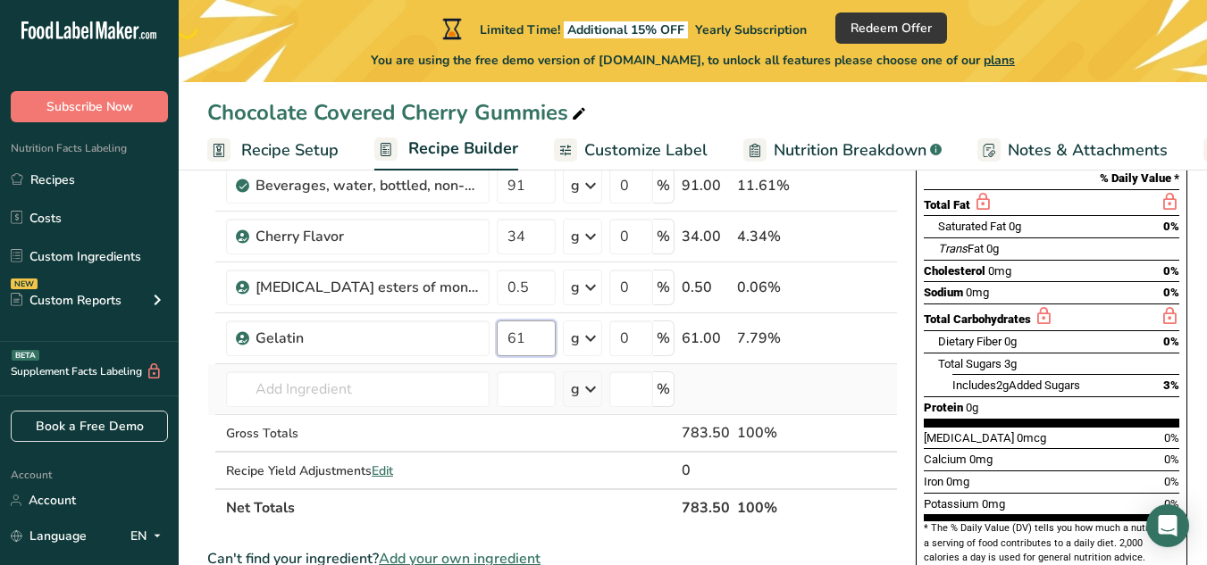
scroll to position [357, 0]
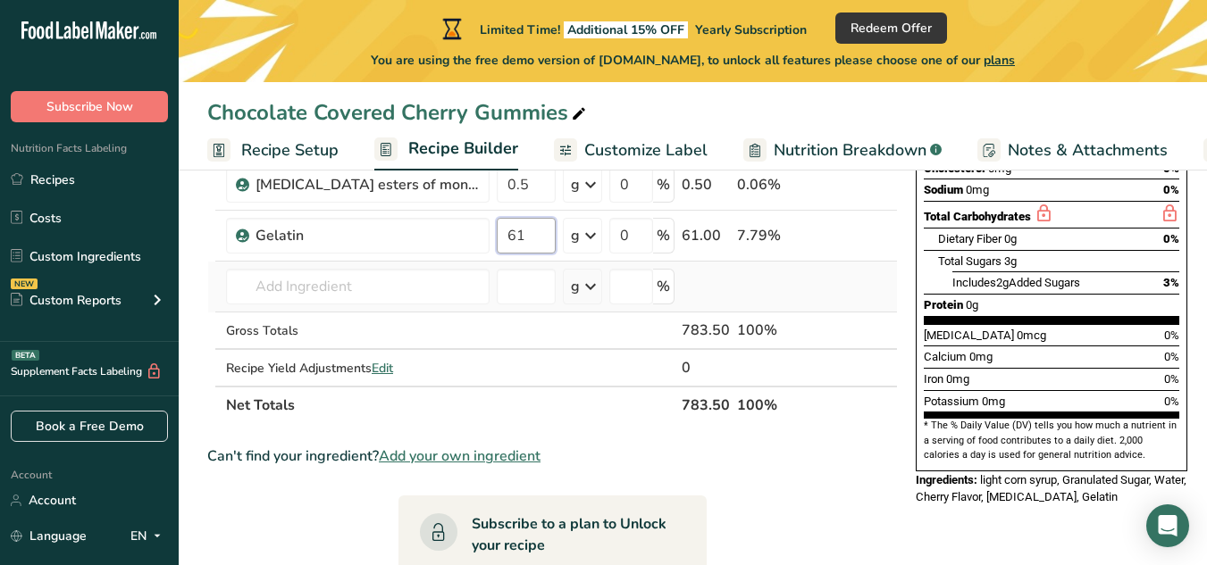
type input "61"
click at [725, 284] on div "Ingredient * Amount * Unit * Waste * .a-a{fill:#347362;}.b-a{fill:#fff;} Grams …" at bounding box center [552, 171] width 690 height 506
click at [393, 371] on span "Edit" at bounding box center [382, 368] width 21 height 17
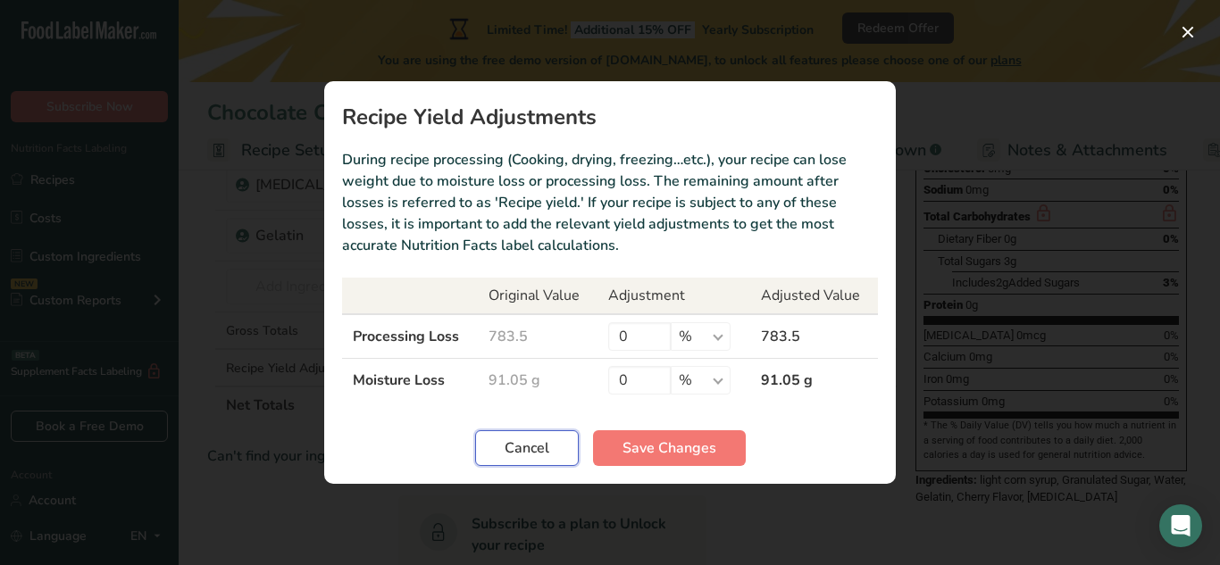
click at [539, 442] on span "Cancel" at bounding box center [527, 448] width 45 height 21
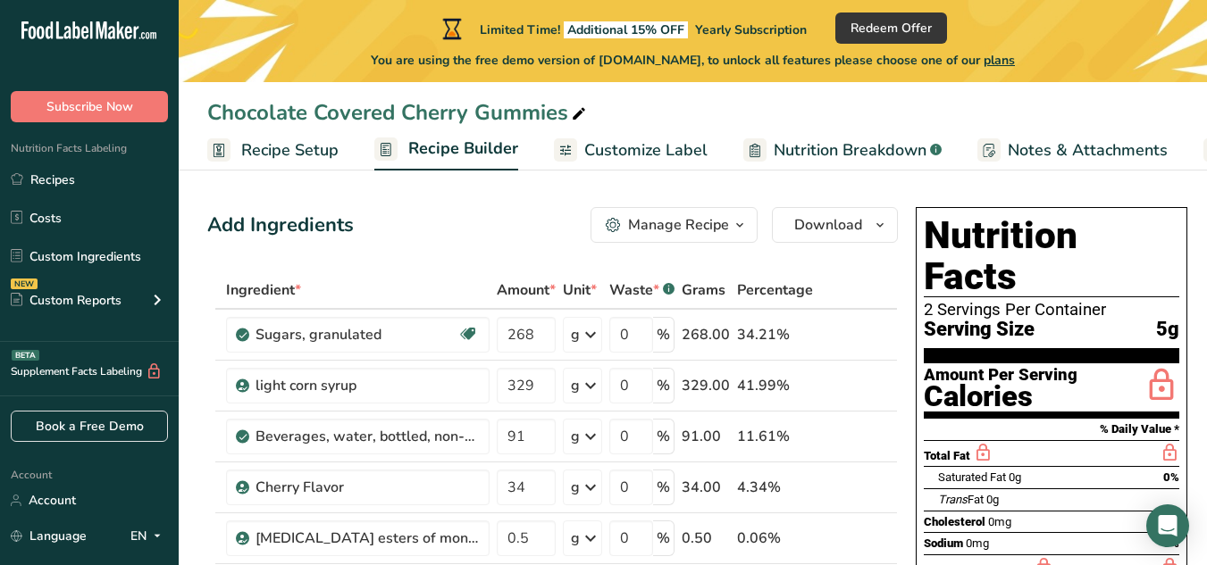
scroll to position [0, 0]
